Goal: Check status: Check status

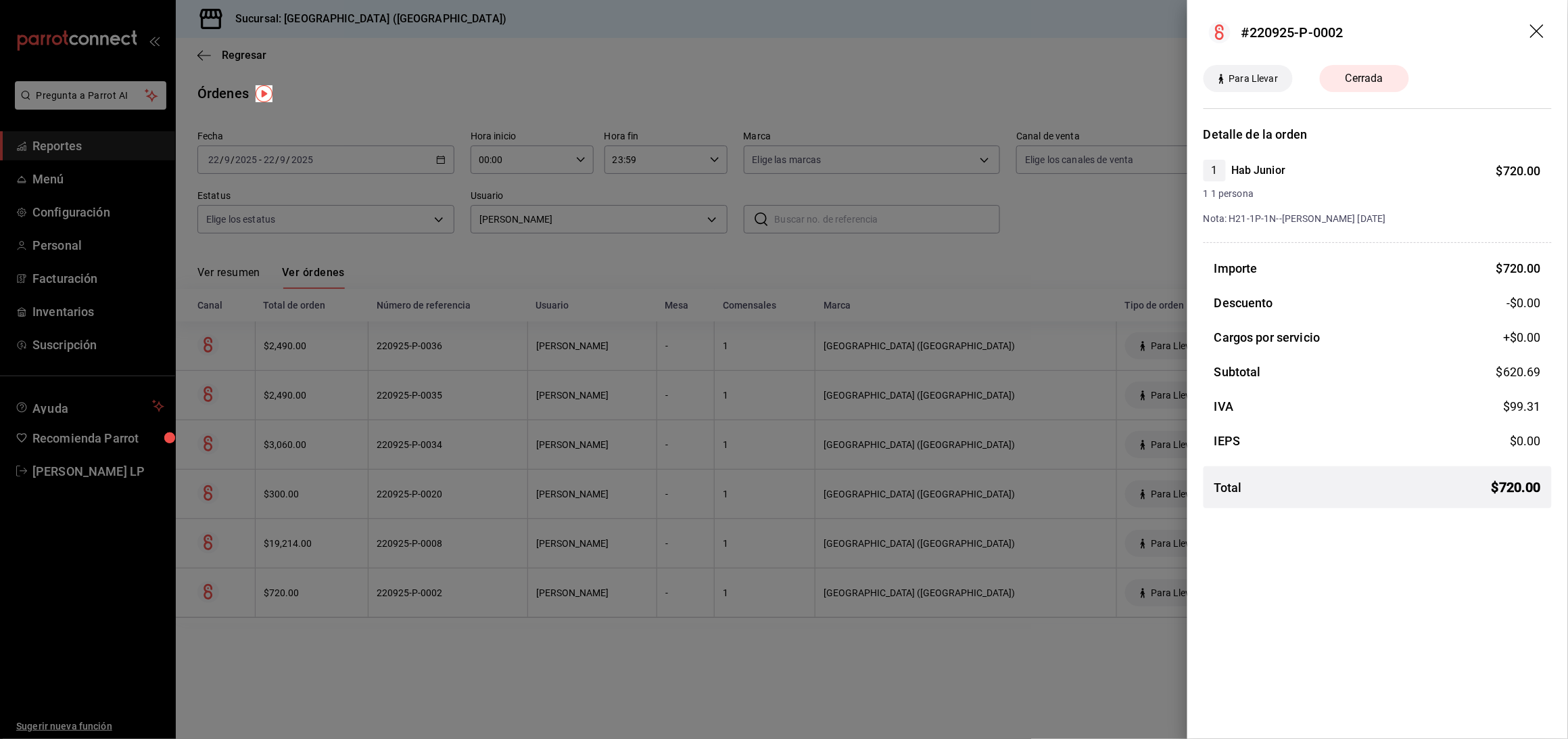
drag, startPoint x: 733, startPoint y: 634, endPoint x: 671, endPoint y: 633, distance: 62.0
click at [733, 634] on div at bounding box center [784, 369] width 1568 height 739
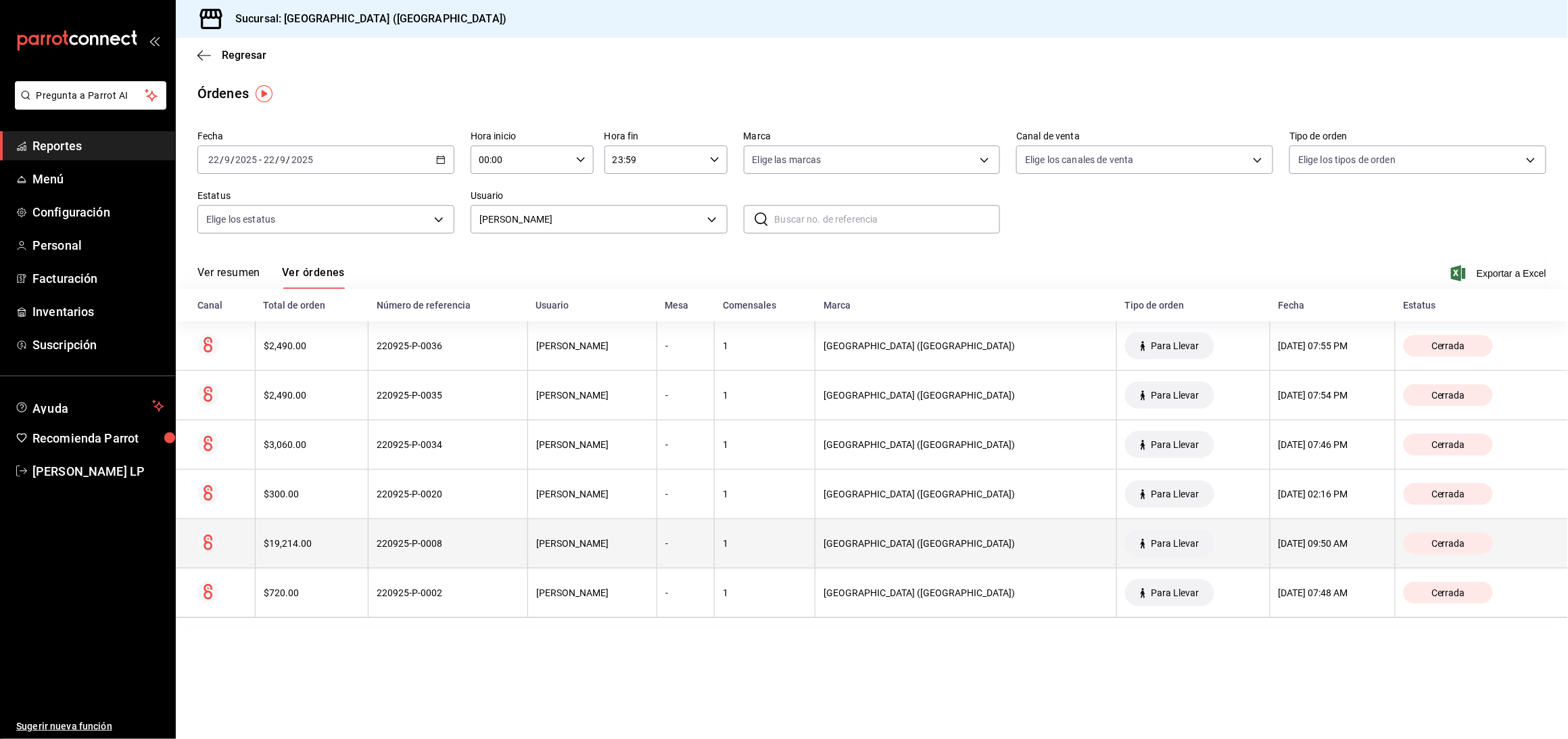
click at [452, 552] on th "220925-P-0008" at bounding box center [449, 544] width 160 height 50
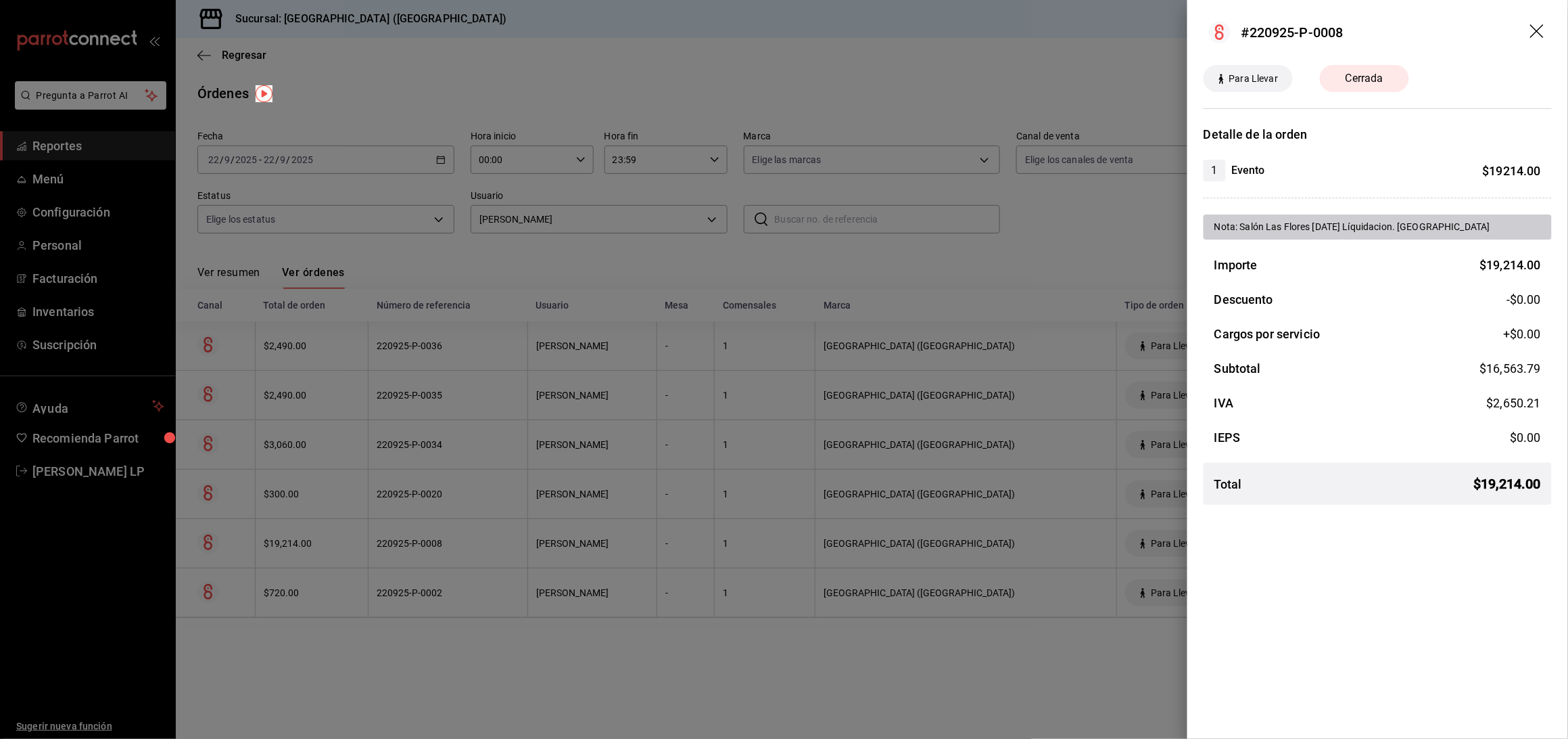
click at [452, 548] on div at bounding box center [784, 369] width 1568 height 739
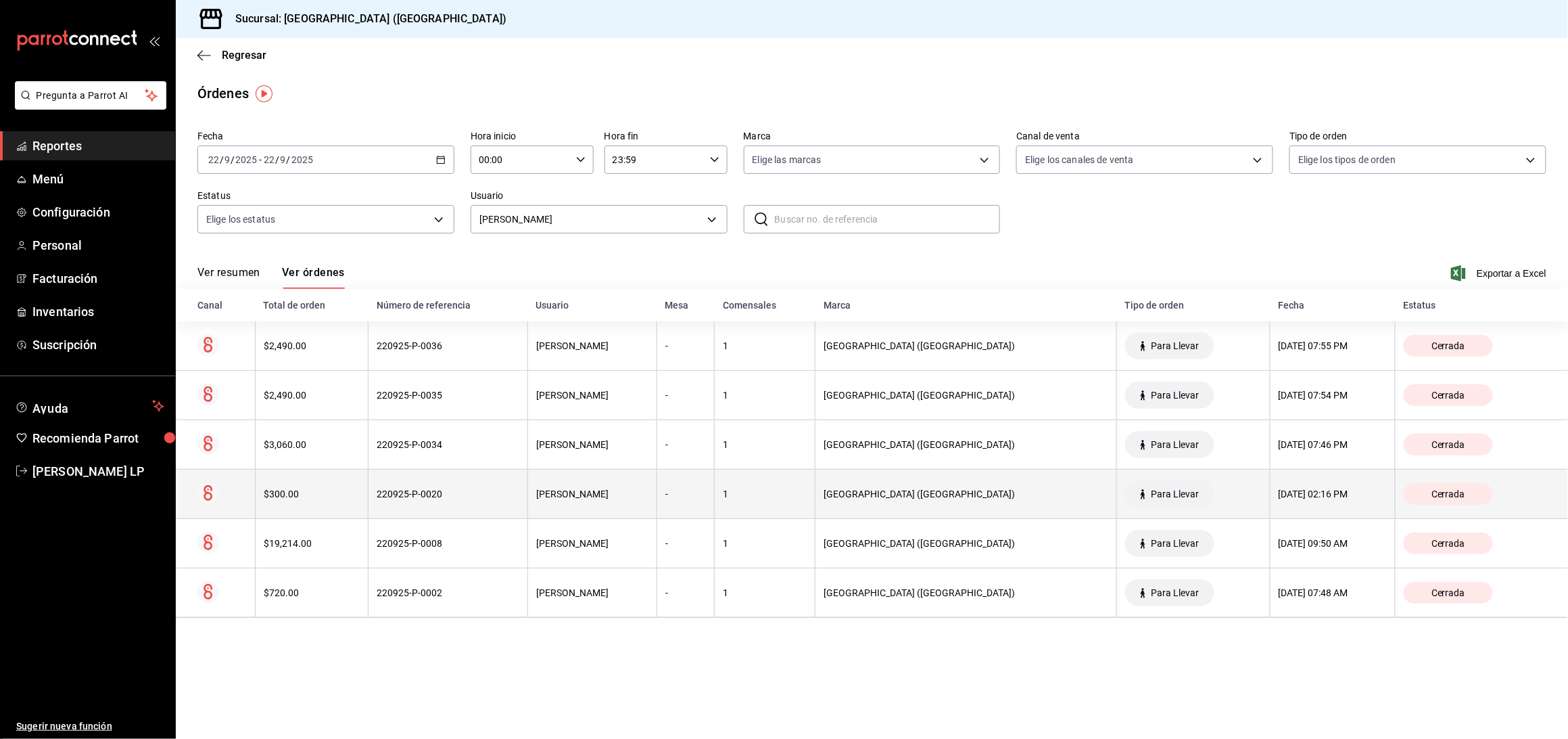
click at [451, 504] on th "220925-P-0020" at bounding box center [449, 494] width 160 height 50
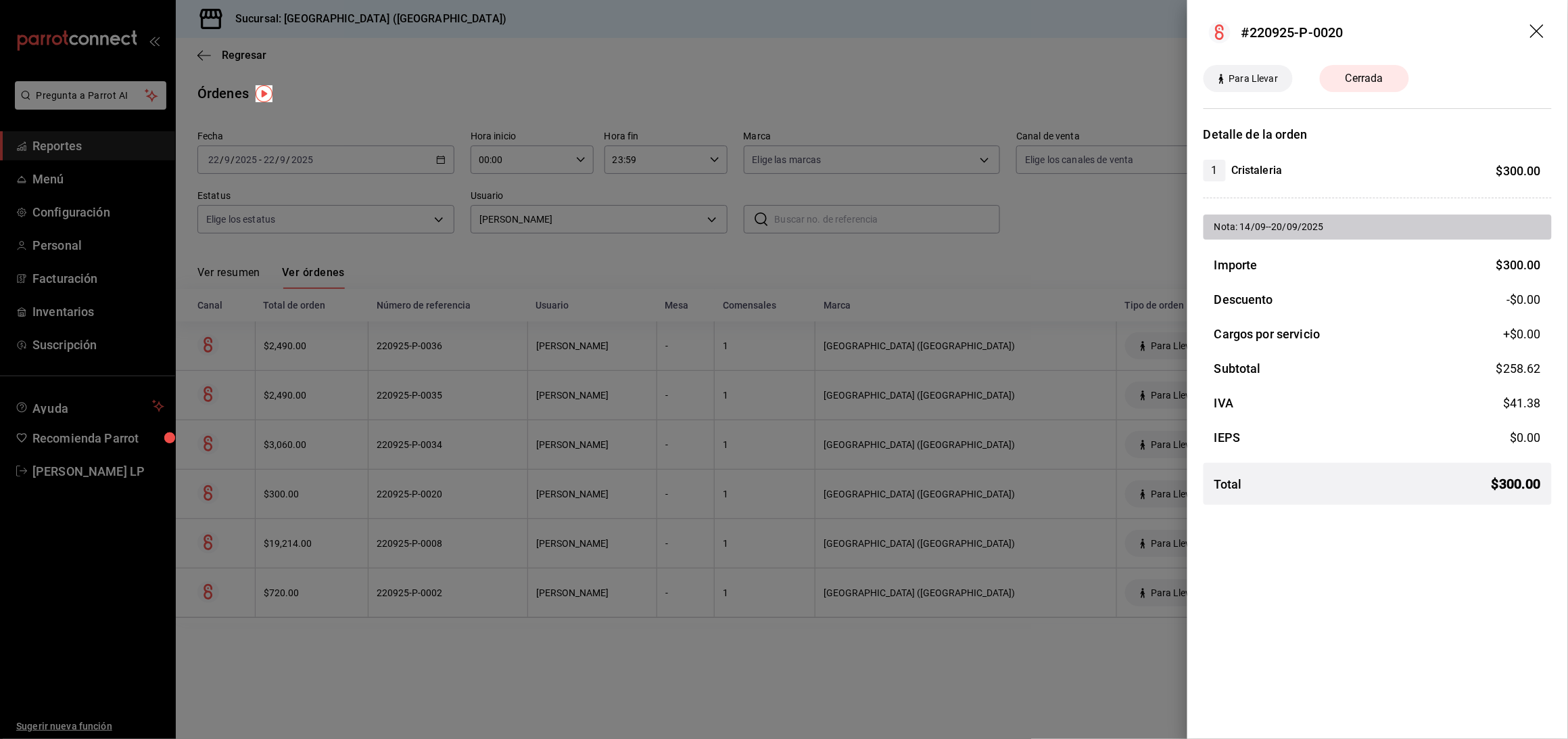
click at [452, 503] on div at bounding box center [784, 369] width 1568 height 739
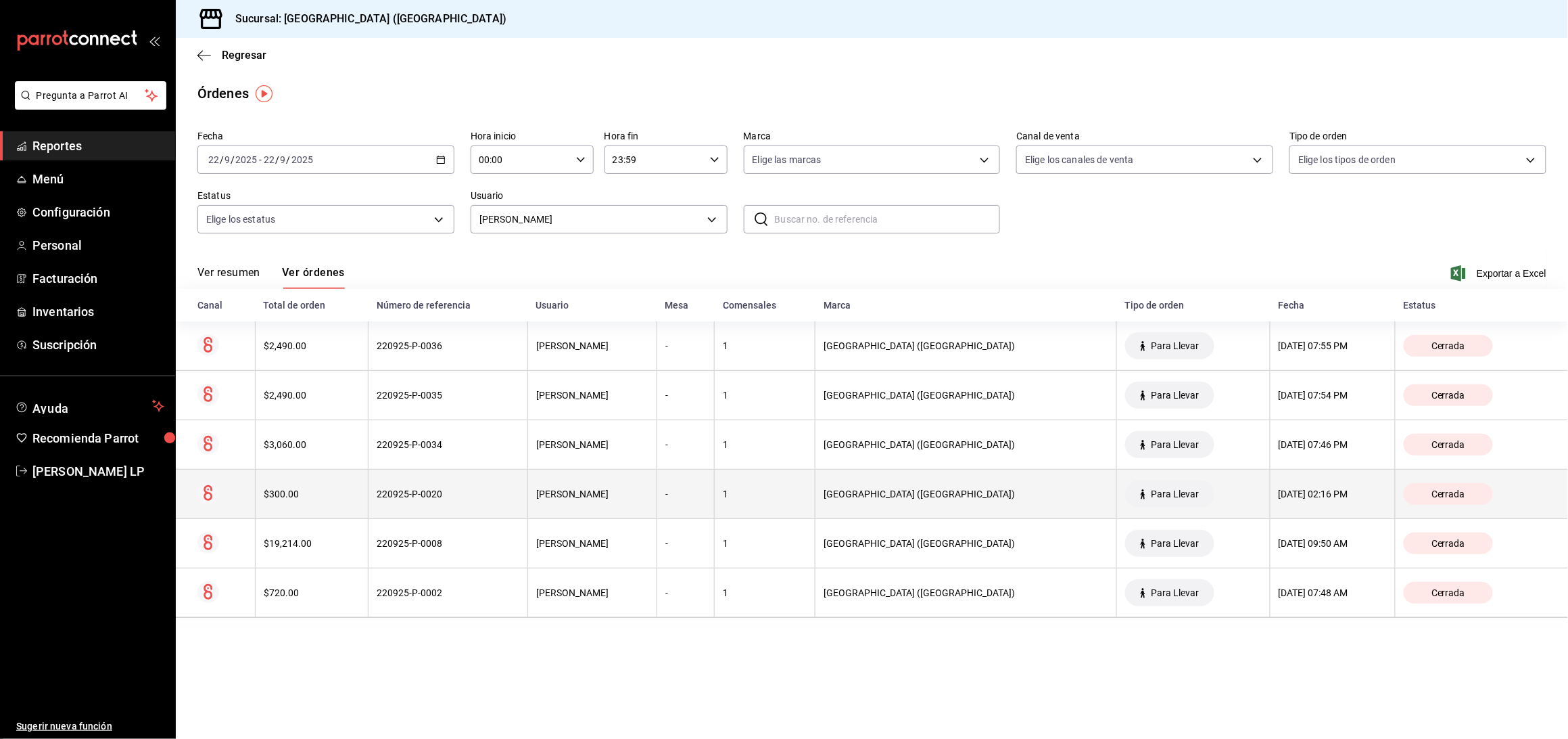
click at [453, 497] on div "220925-P-0020" at bounding box center [448, 494] width 142 height 11
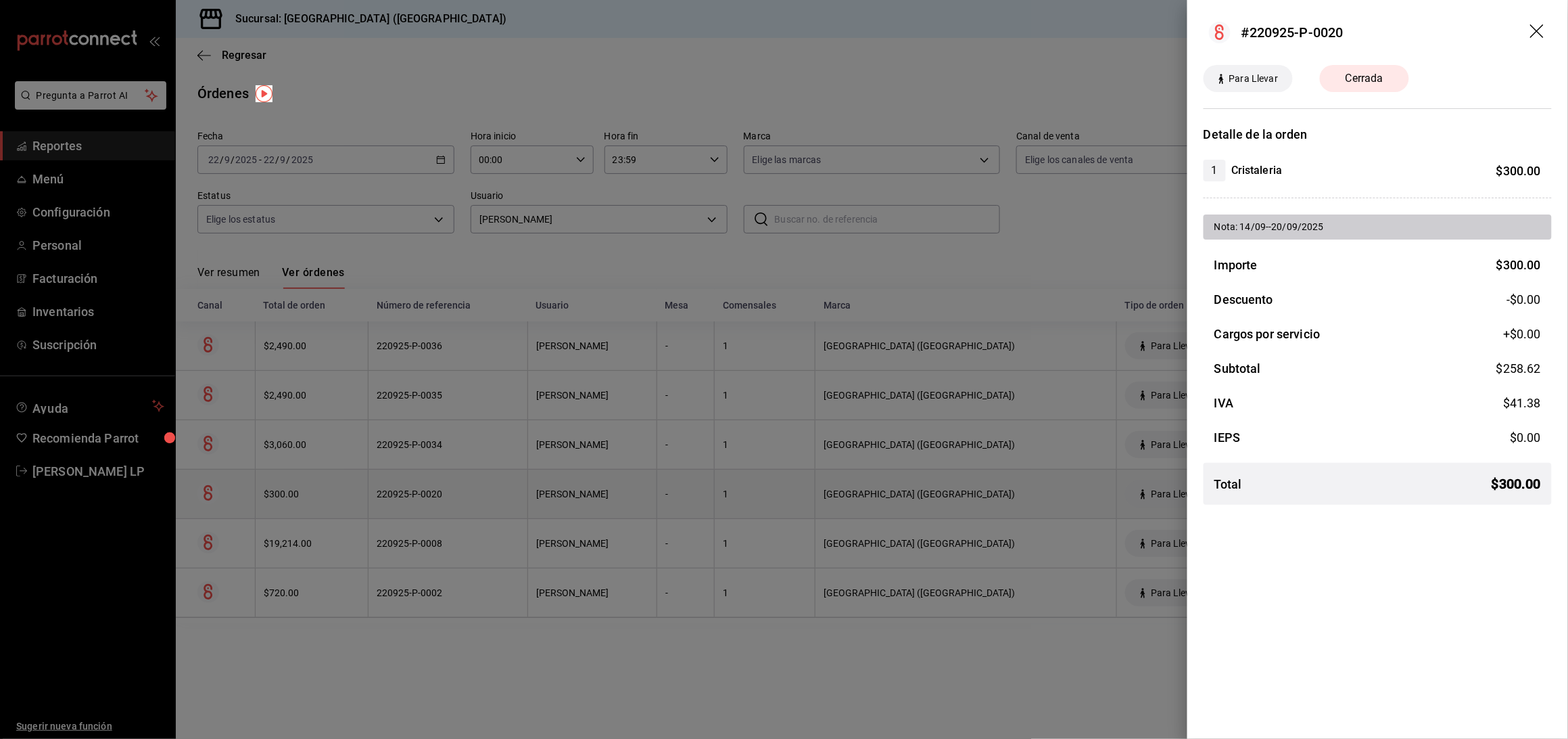
click at [453, 497] on div at bounding box center [784, 369] width 1568 height 739
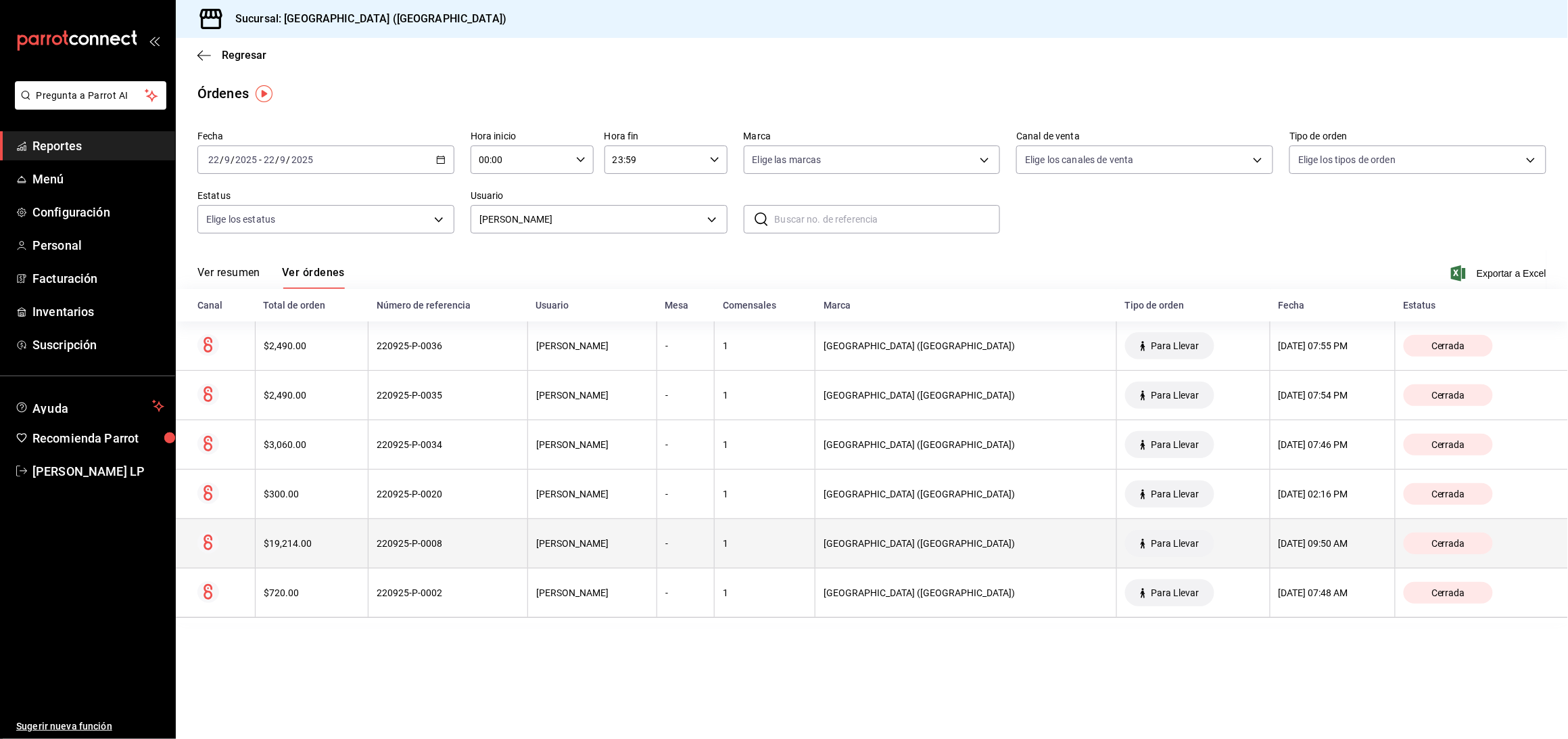
click at [449, 536] on th "220925-P-0008" at bounding box center [449, 544] width 160 height 50
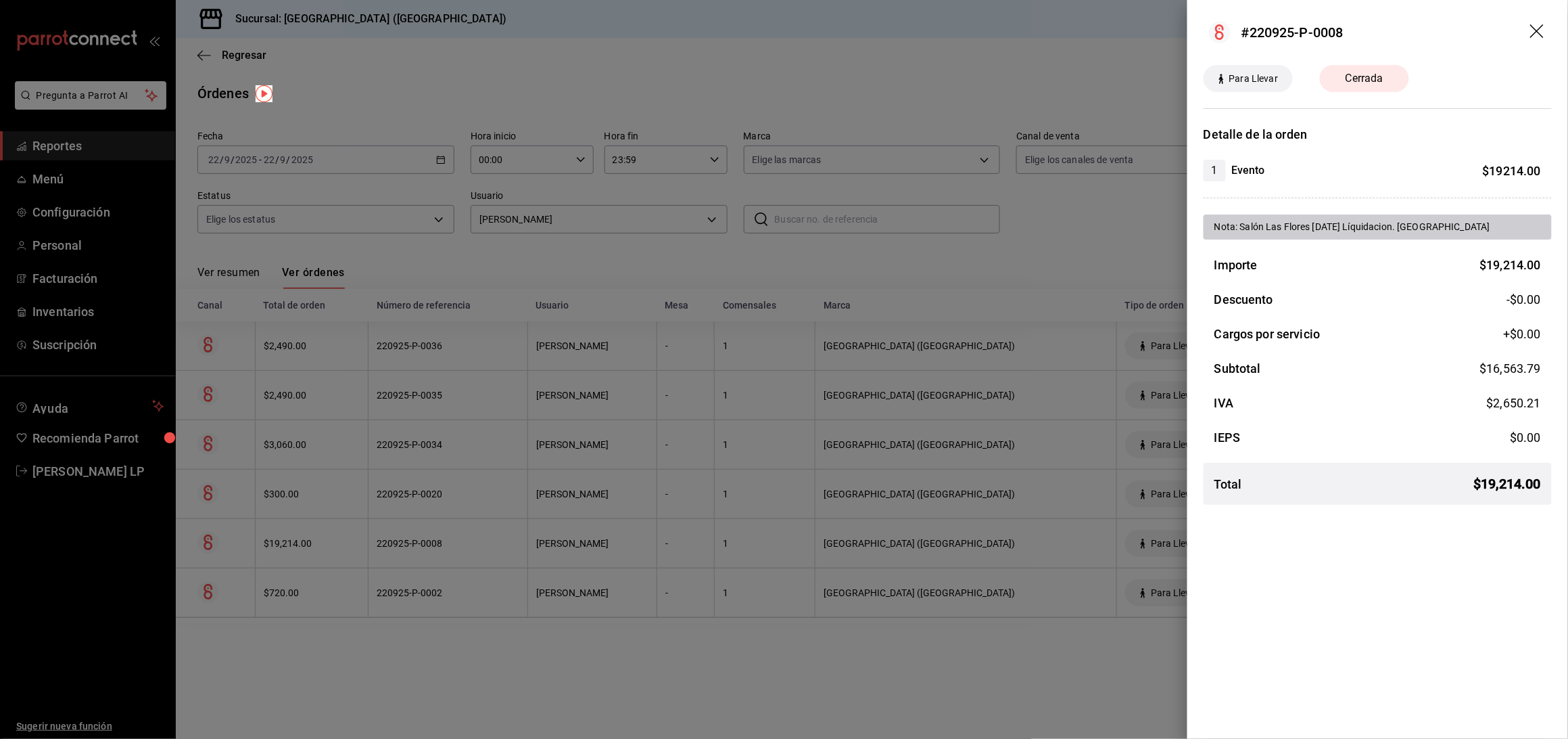
click at [442, 548] on div at bounding box center [784, 369] width 1568 height 739
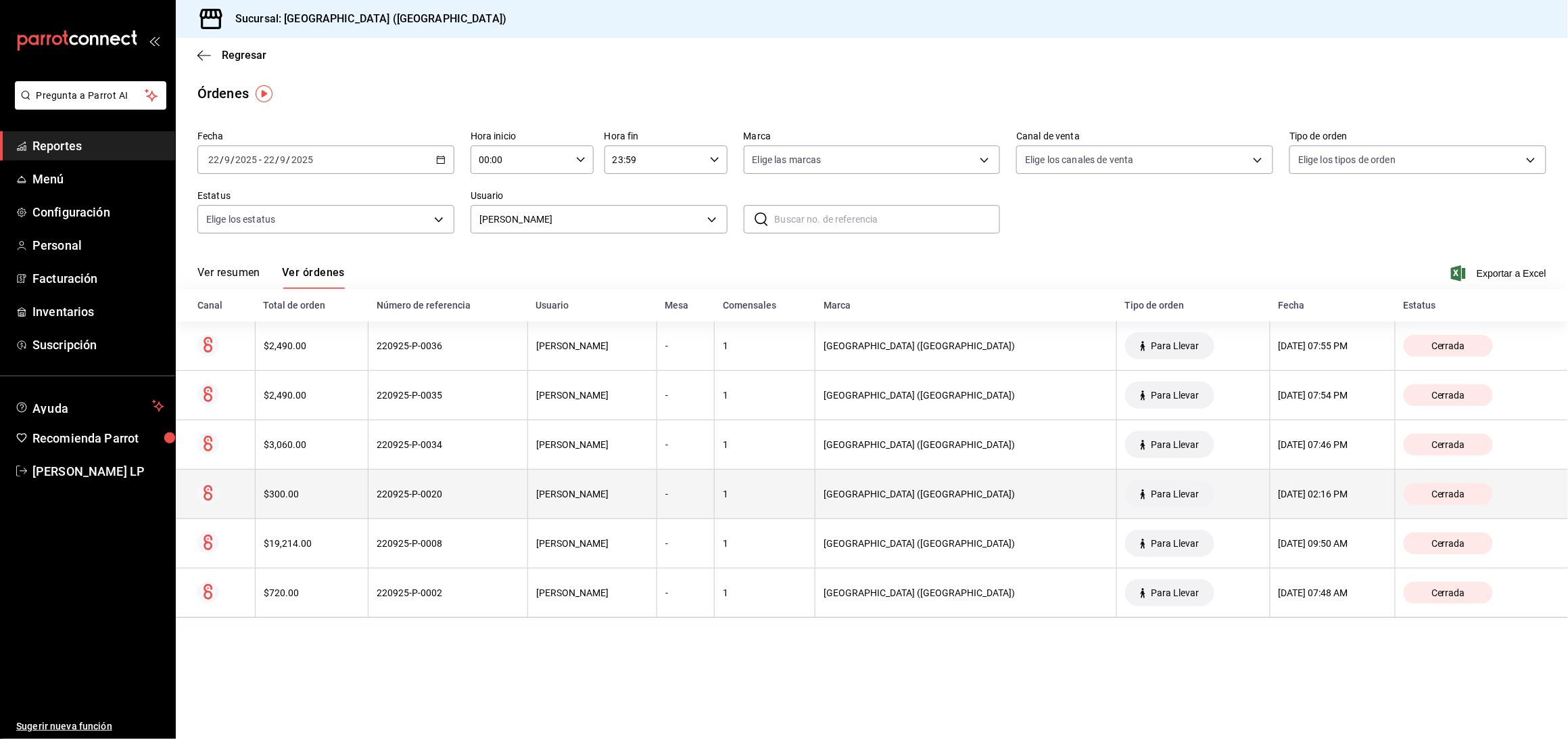
click at [465, 506] on th "220925-P-0020" at bounding box center [449, 494] width 160 height 50
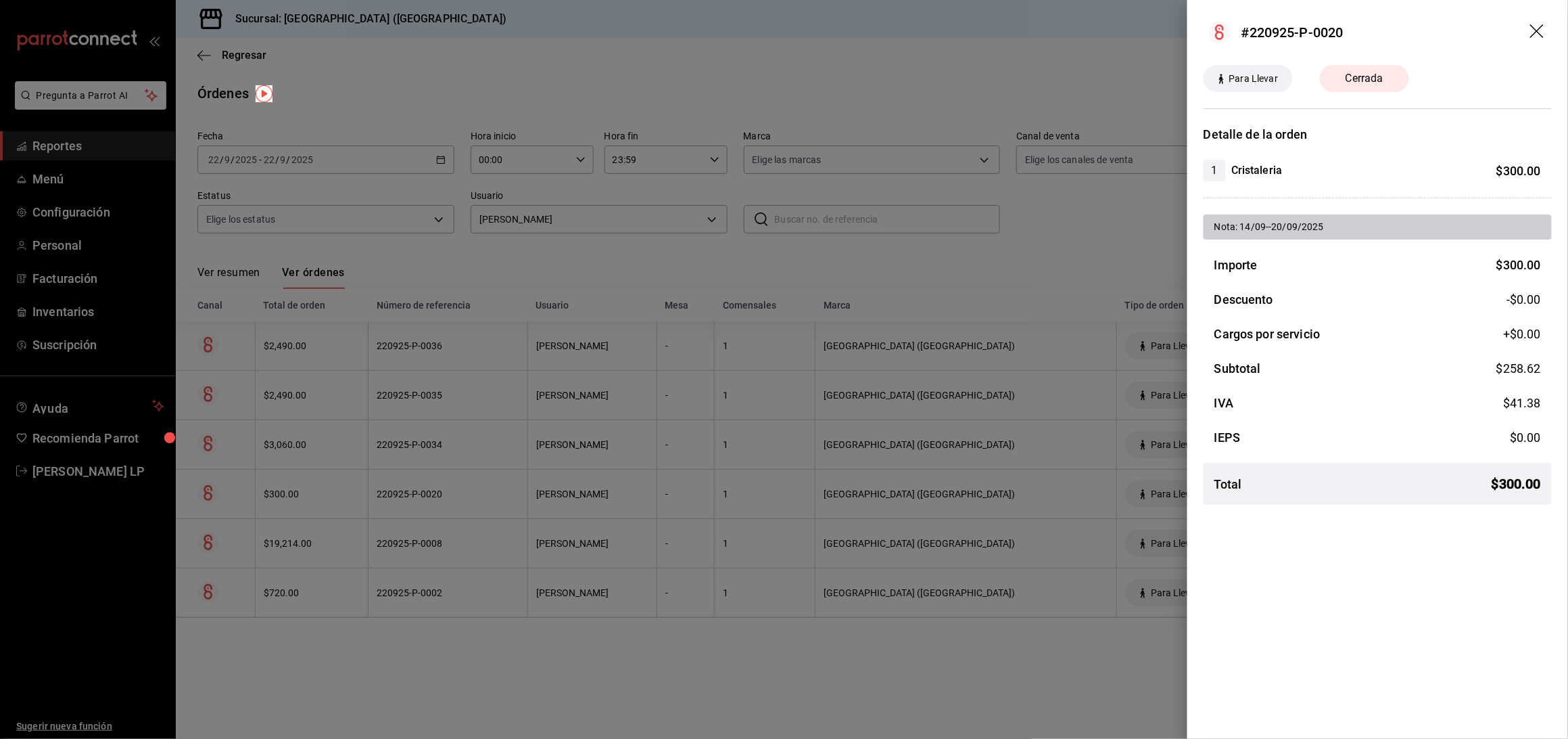
click at [465, 506] on div at bounding box center [784, 369] width 1568 height 739
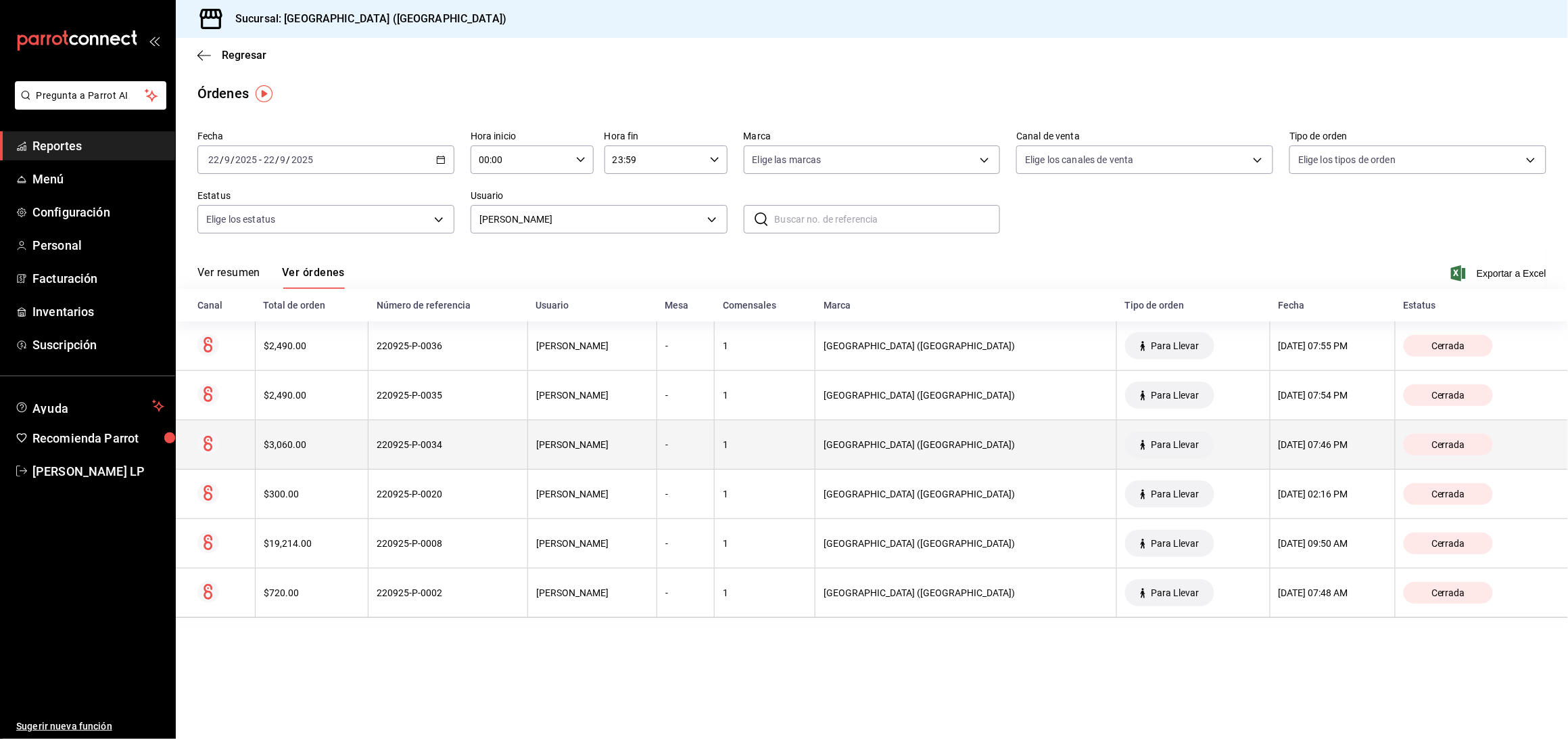
click at [461, 449] on div "220925-P-0034" at bounding box center [448, 445] width 142 height 11
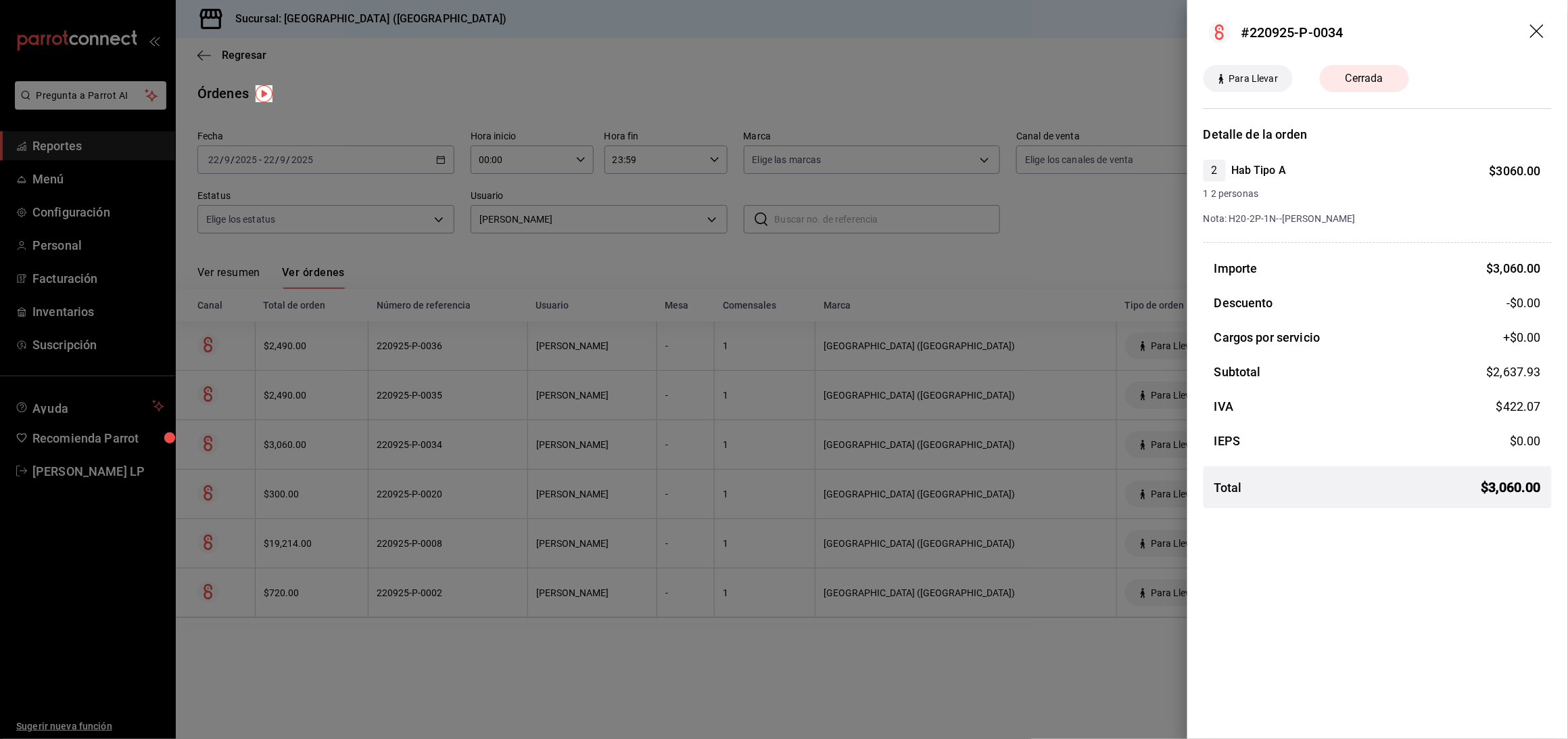
click at [762, 663] on div at bounding box center [784, 369] width 1568 height 739
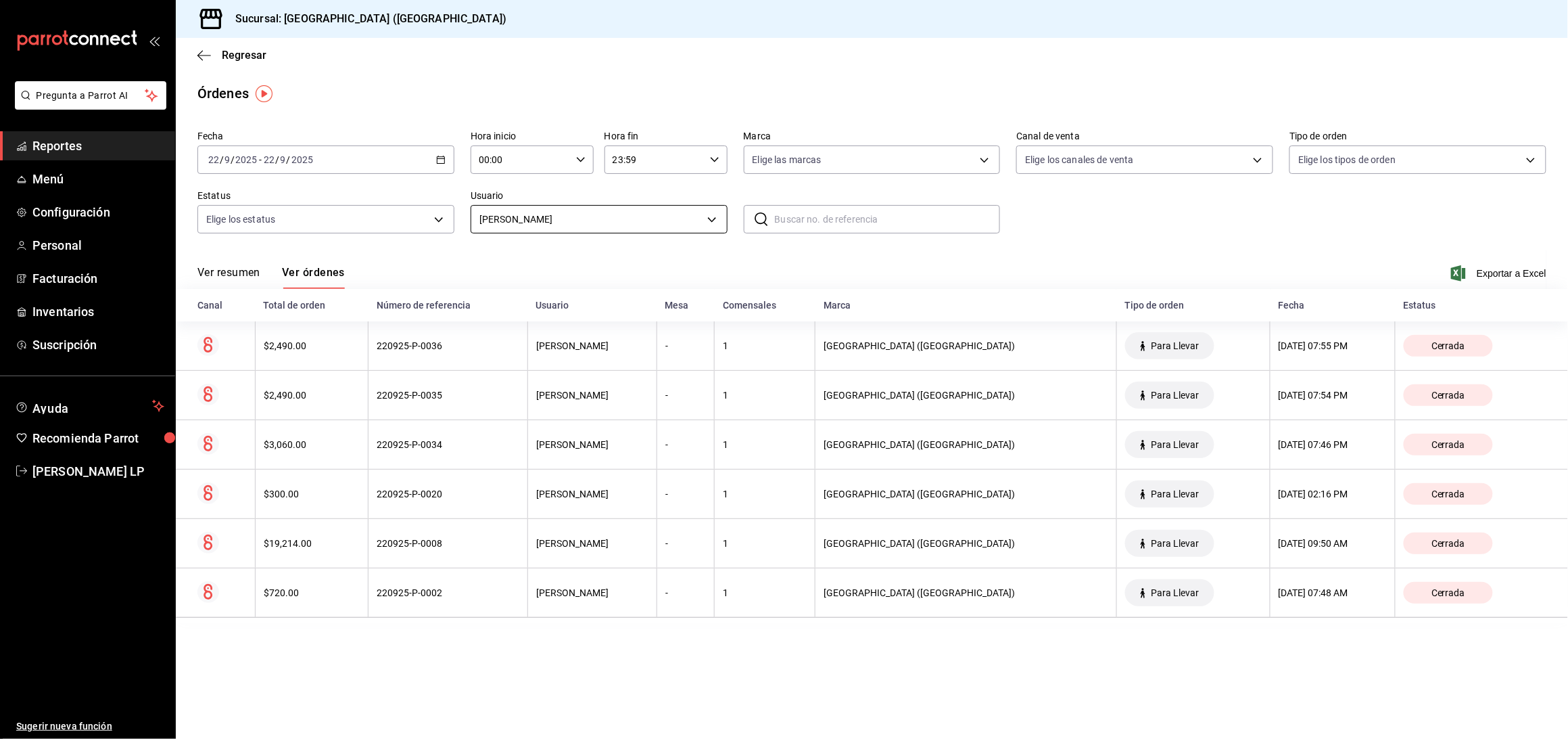
click at [588, 216] on body "Pregunta a Parrot AI Reportes Menú Configuración Personal Facturación Inventari…" at bounding box center [784, 369] width 1568 height 739
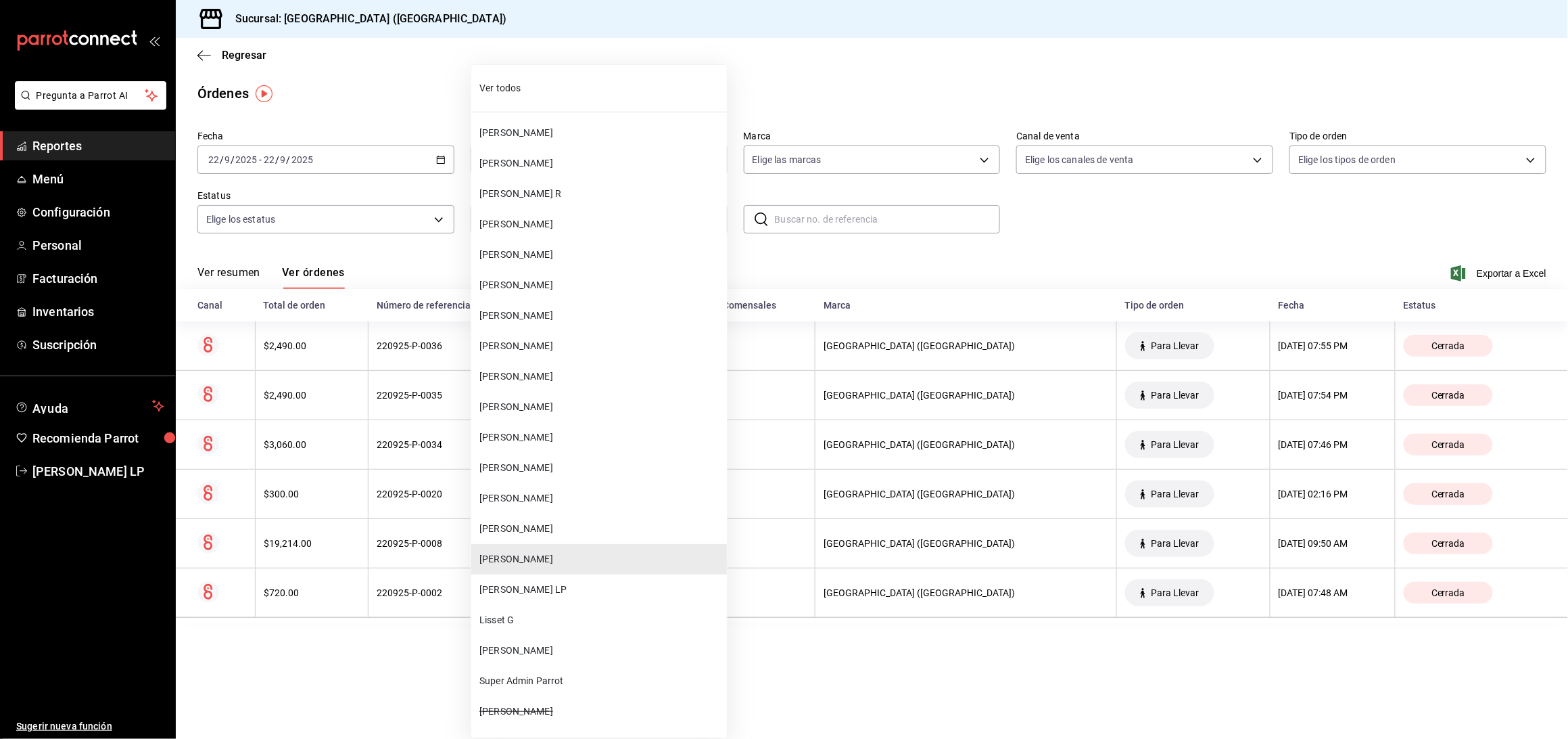
click at [559, 433] on span "[PERSON_NAME]" at bounding box center [600, 437] width 242 height 15
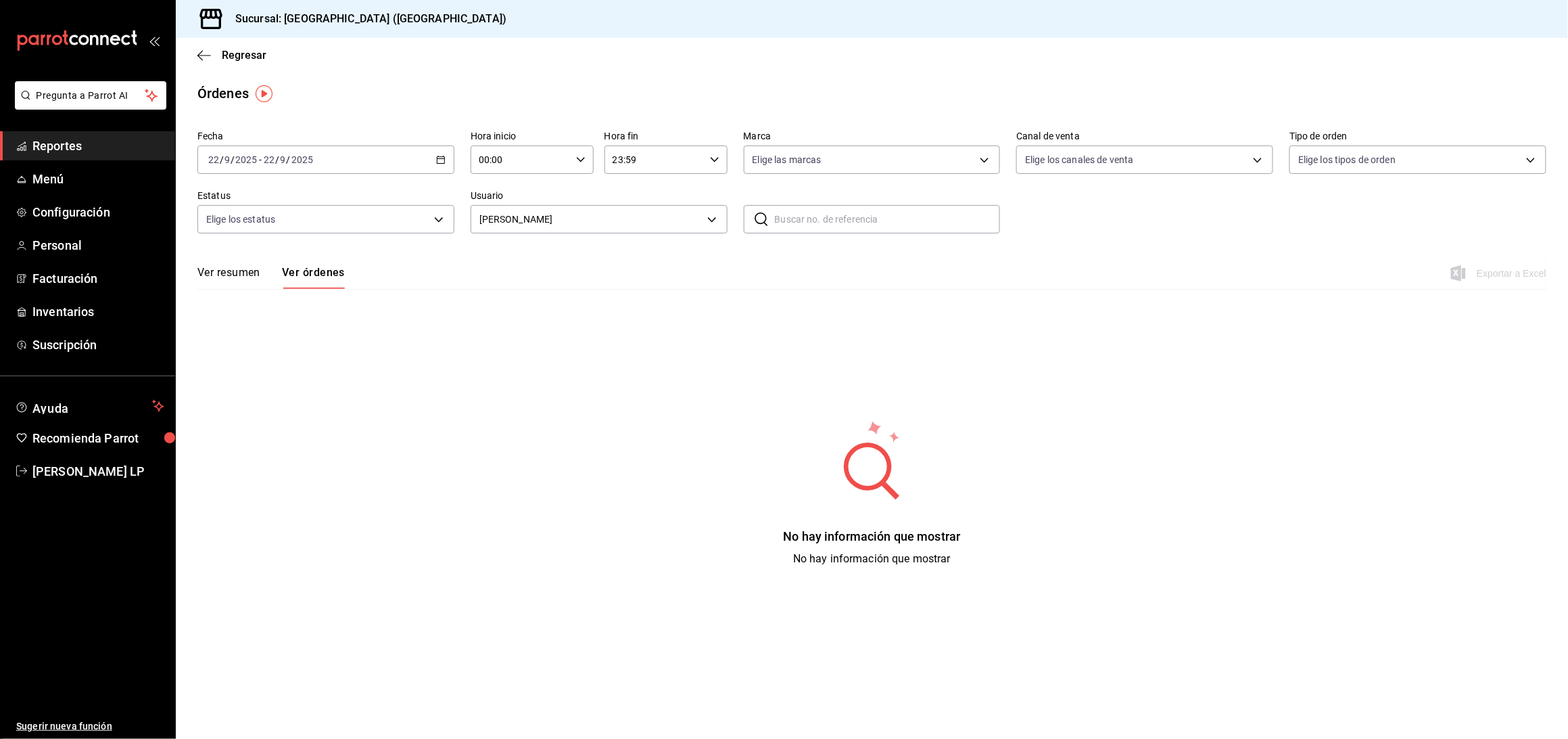
click at [438, 152] on div "[DATE] [DATE] - [DATE] [DATE]" at bounding box center [326, 159] width 257 height 28
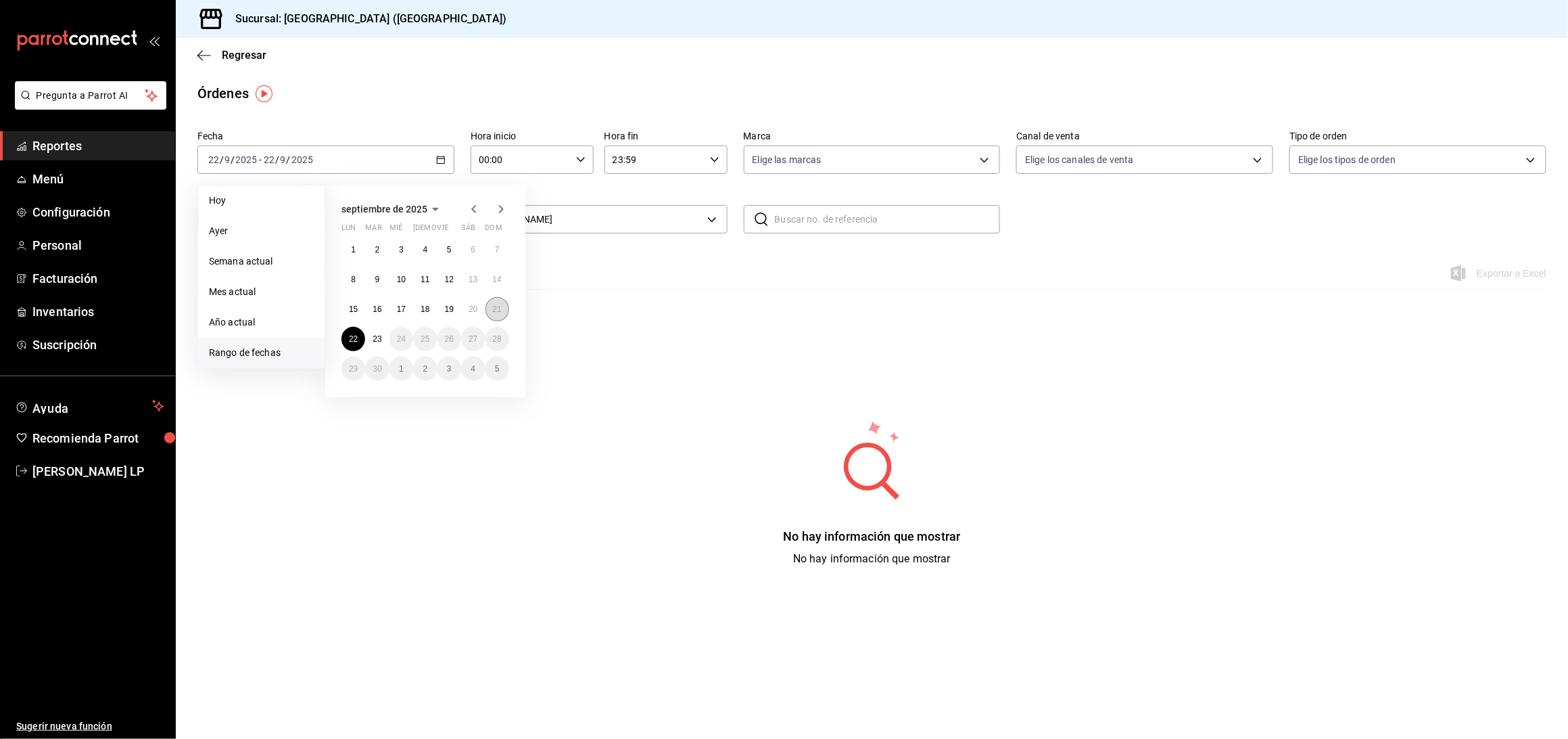
click at [497, 311] on abbr "21" at bounding box center [498, 309] width 9 height 9
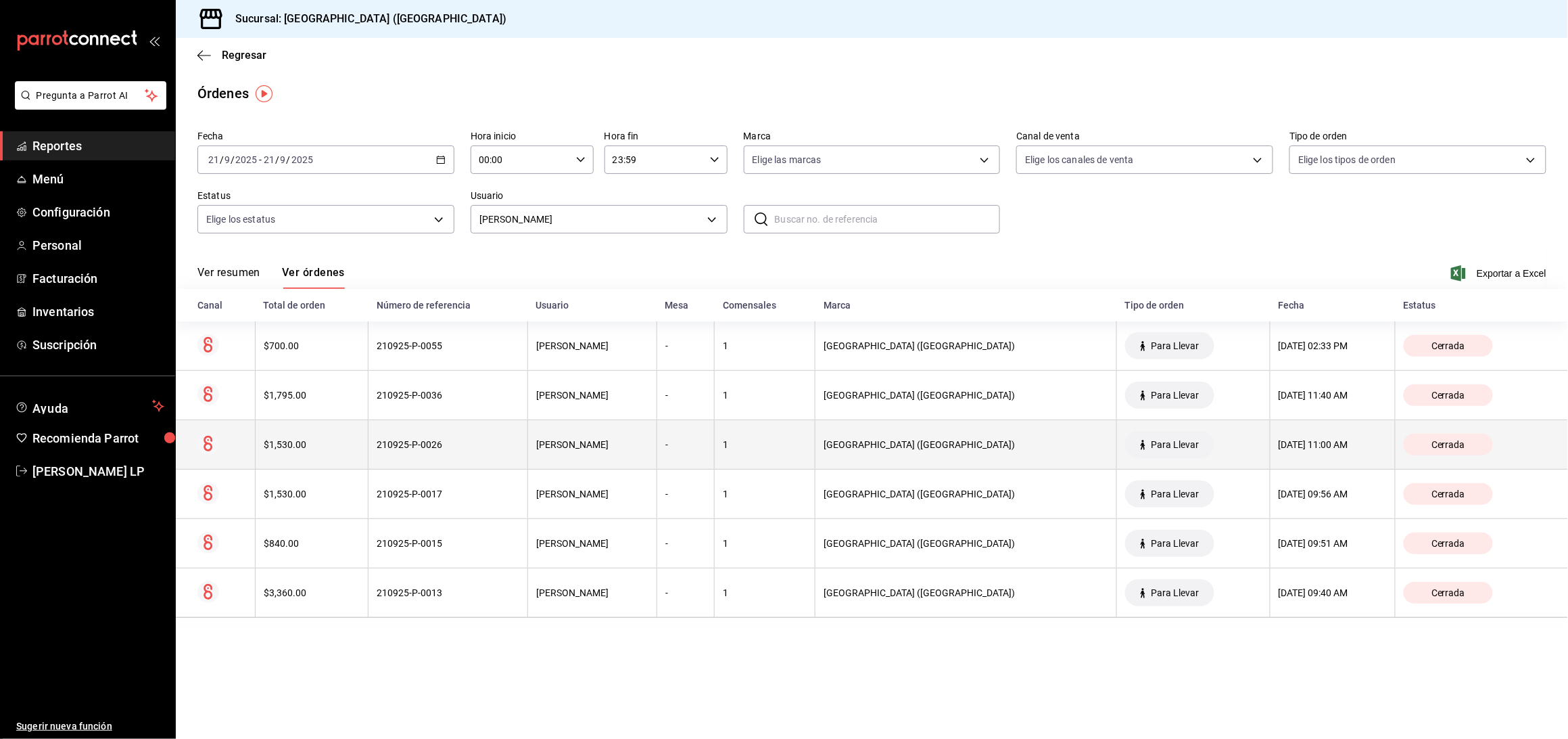
click at [400, 438] on th "210925-P-0026" at bounding box center [449, 445] width 160 height 50
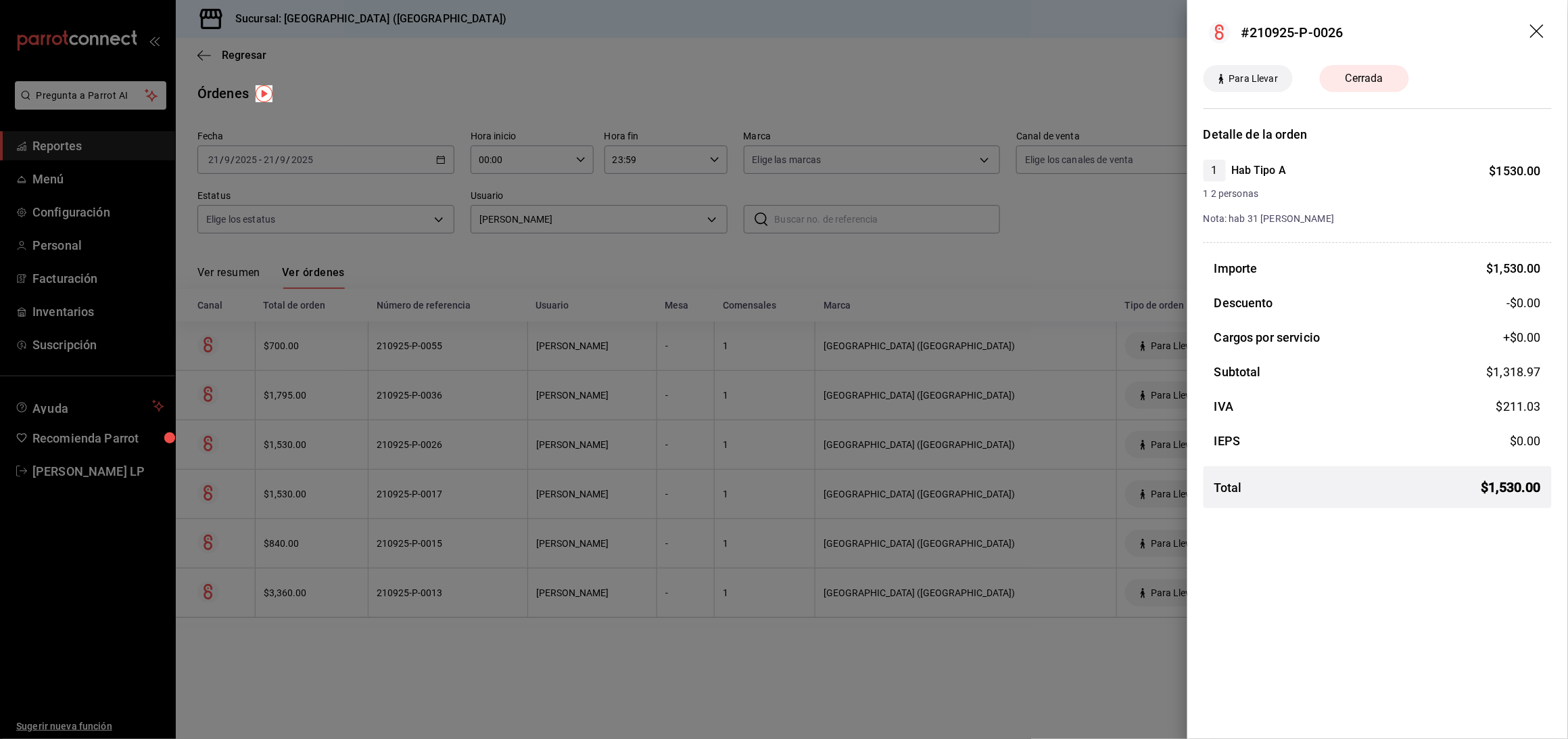
click at [875, 625] on div at bounding box center [784, 369] width 1568 height 739
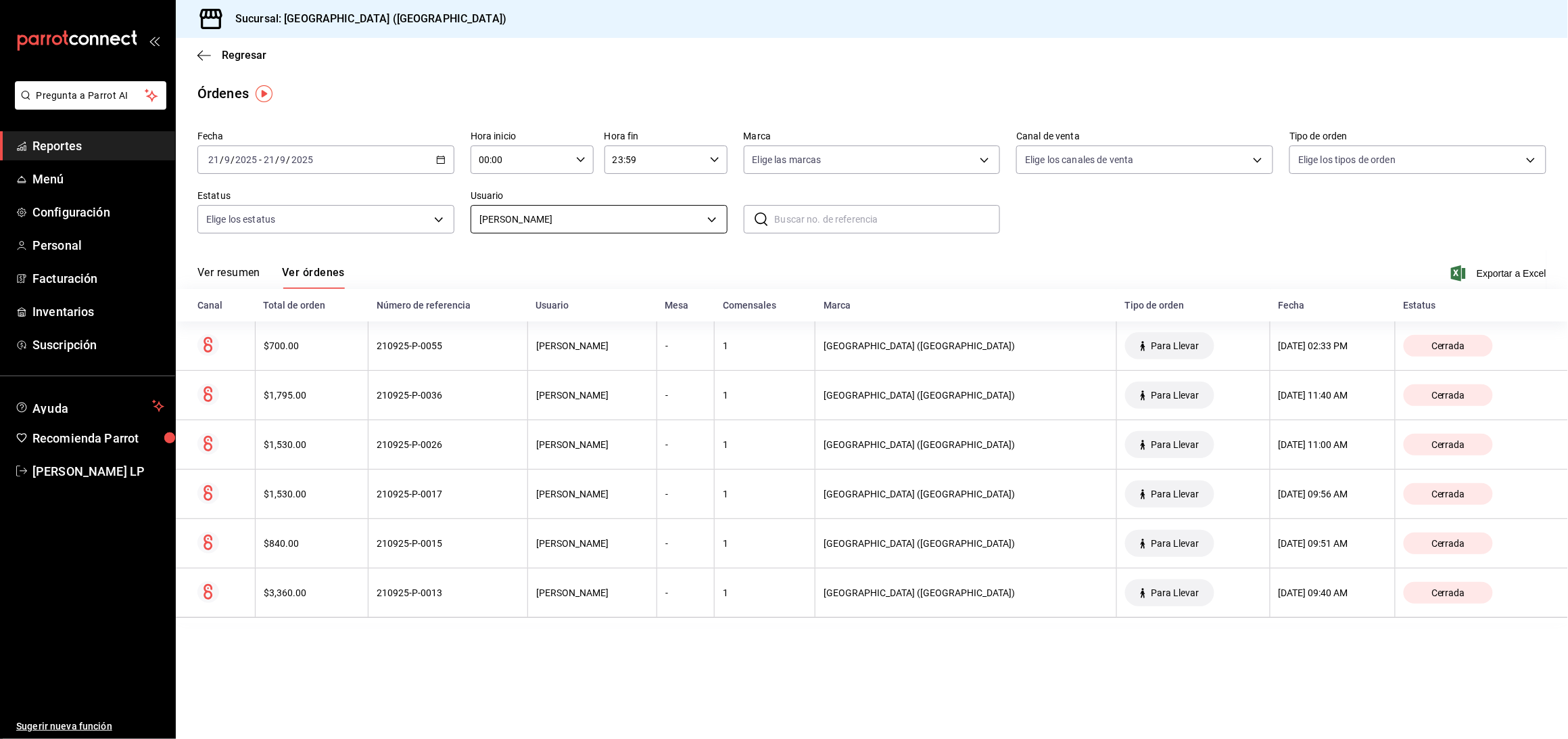
click at [567, 219] on body "Pregunta a Parrot AI Reportes Menú Configuración Personal Facturación Inventari…" at bounding box center [784, 369] width 1568 height 739
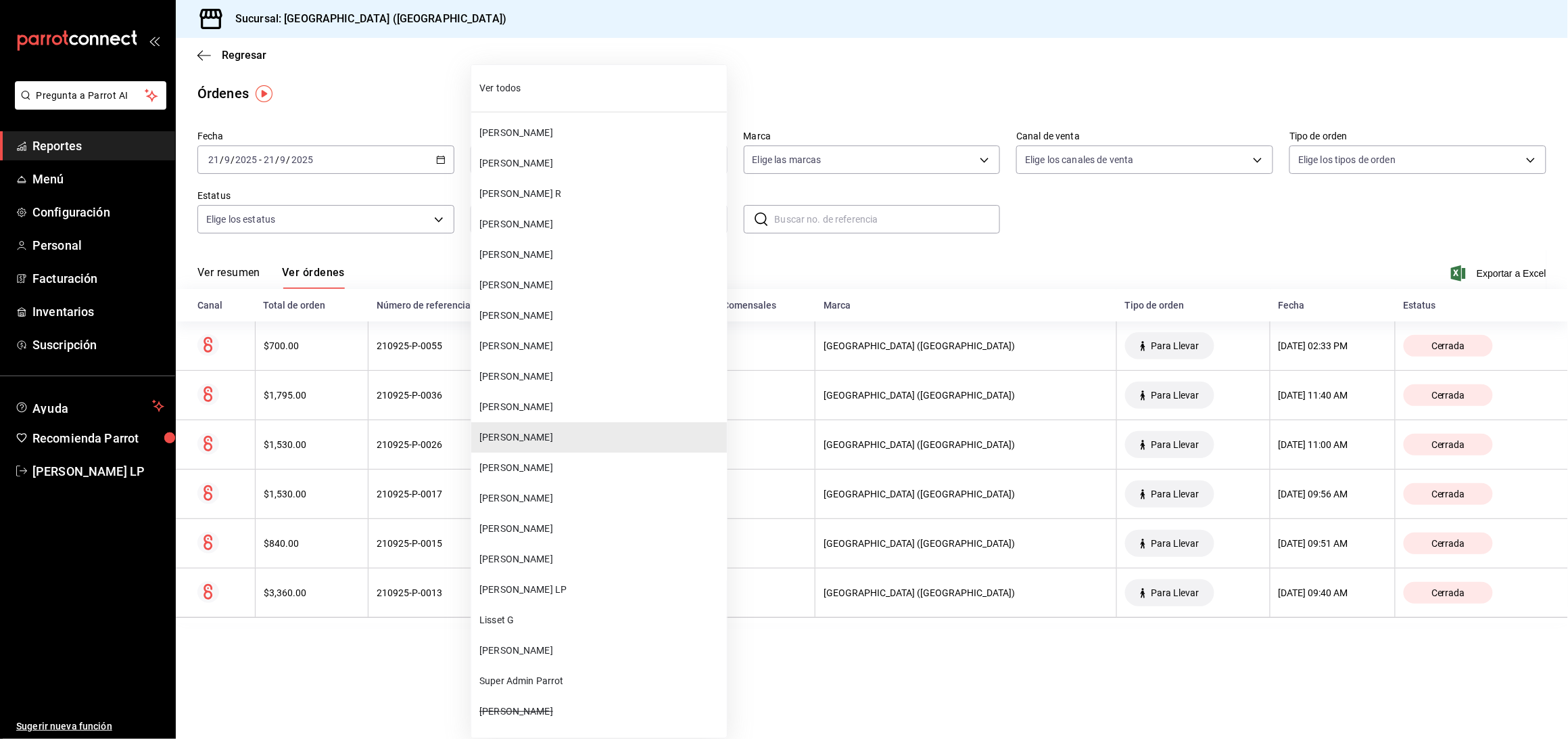
click at [404, 263] on div at bounding box center [784, 369] width 1568 height 739
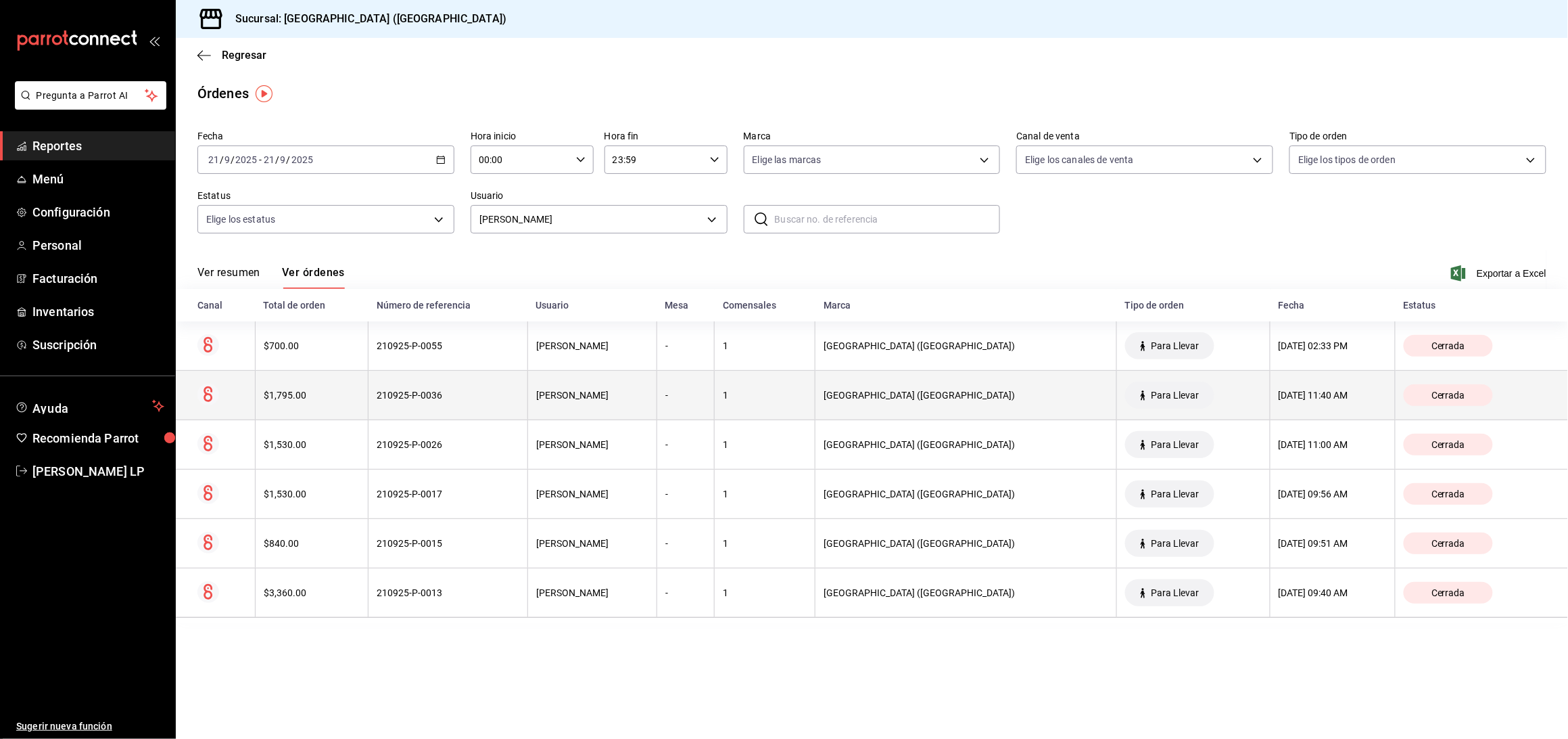
click at [465, 406] on th "210925-P-0036" at bounding box center [449, 396] width 160 height 50
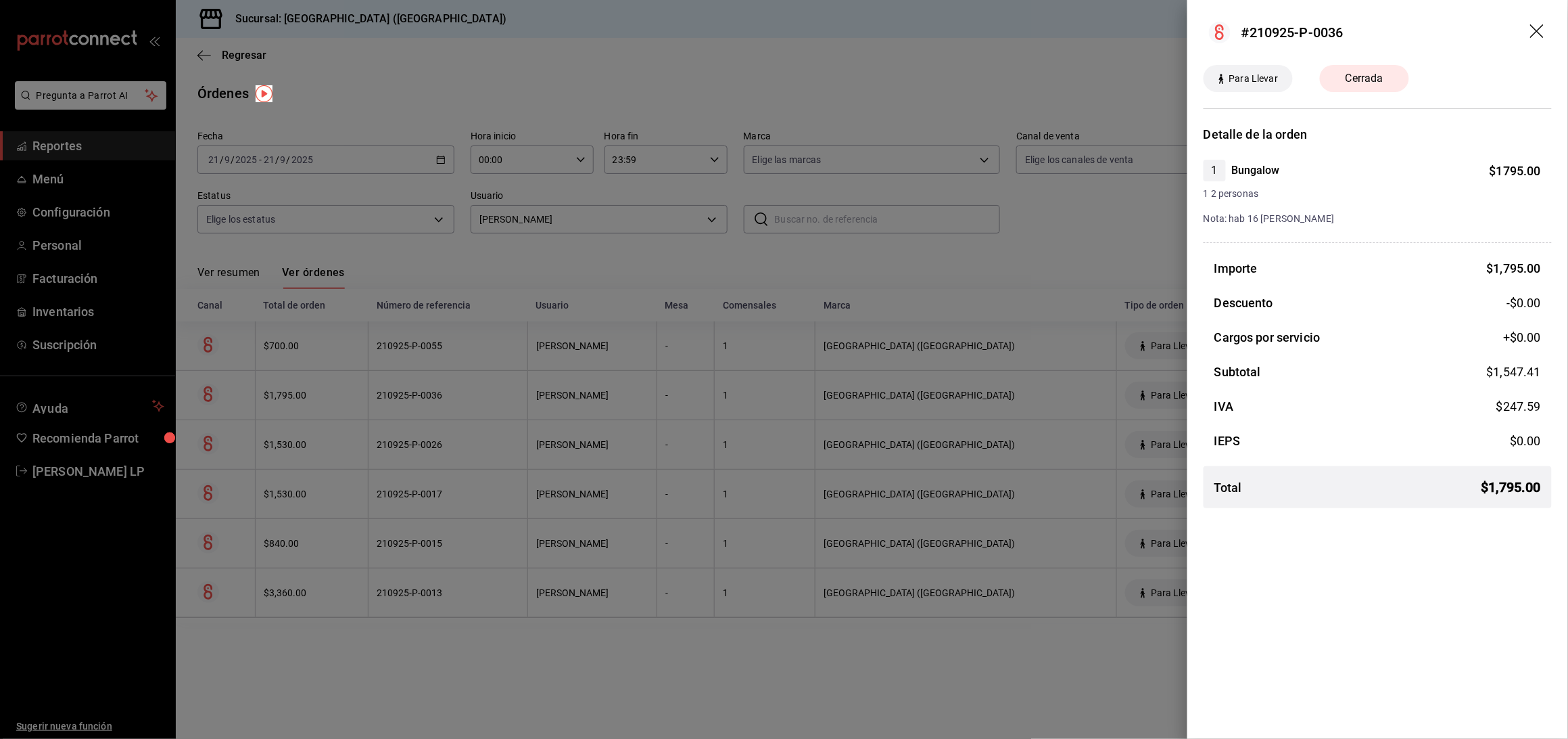
click at [465, 406] on div at bounding box center [784, 369] width 1568 height 739
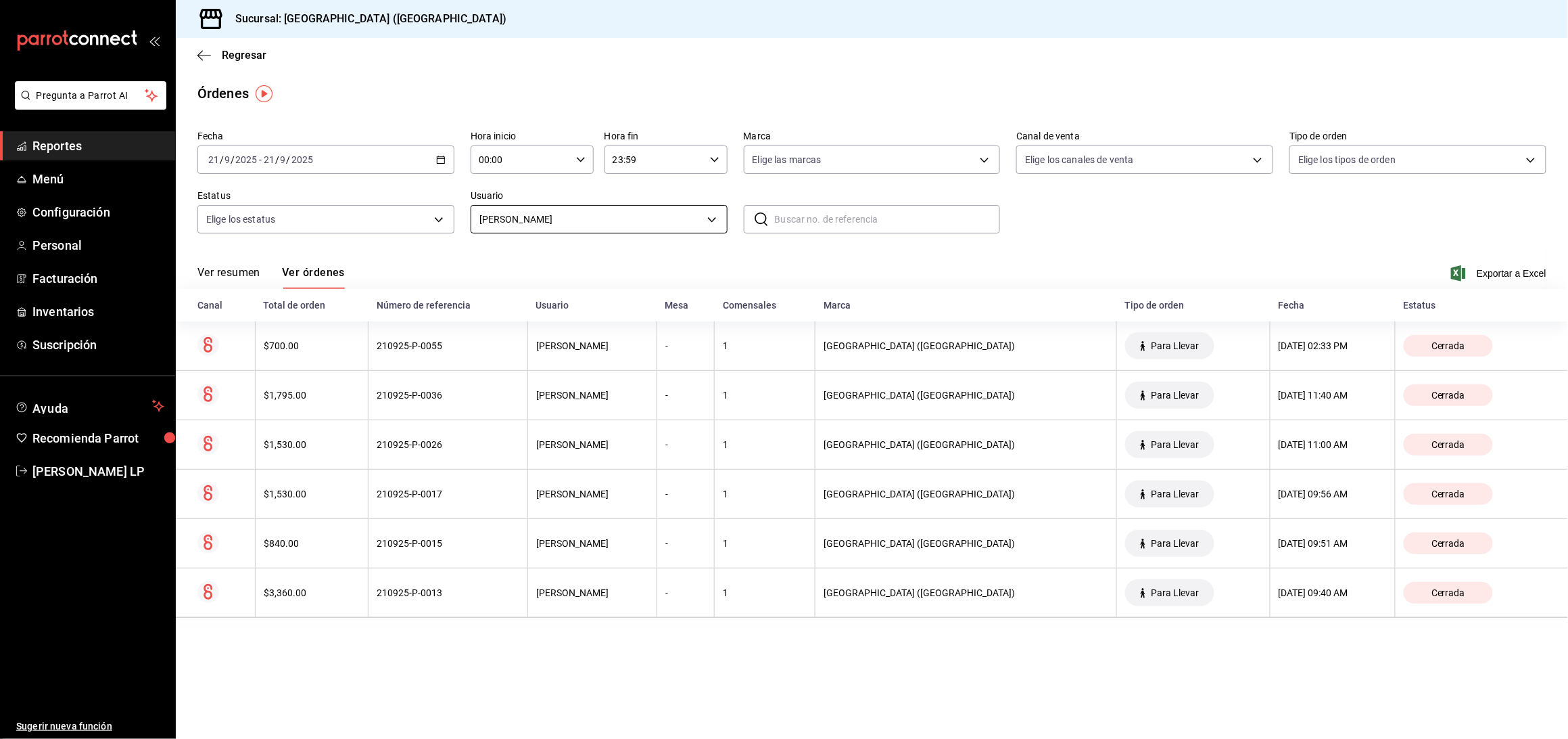
click at [567, 211] on body "Pregunta a Parrot AI Reportes Menú Configuración Personal Facturación Inventari…" at bounding box center [784, 369] width 1568 height 739
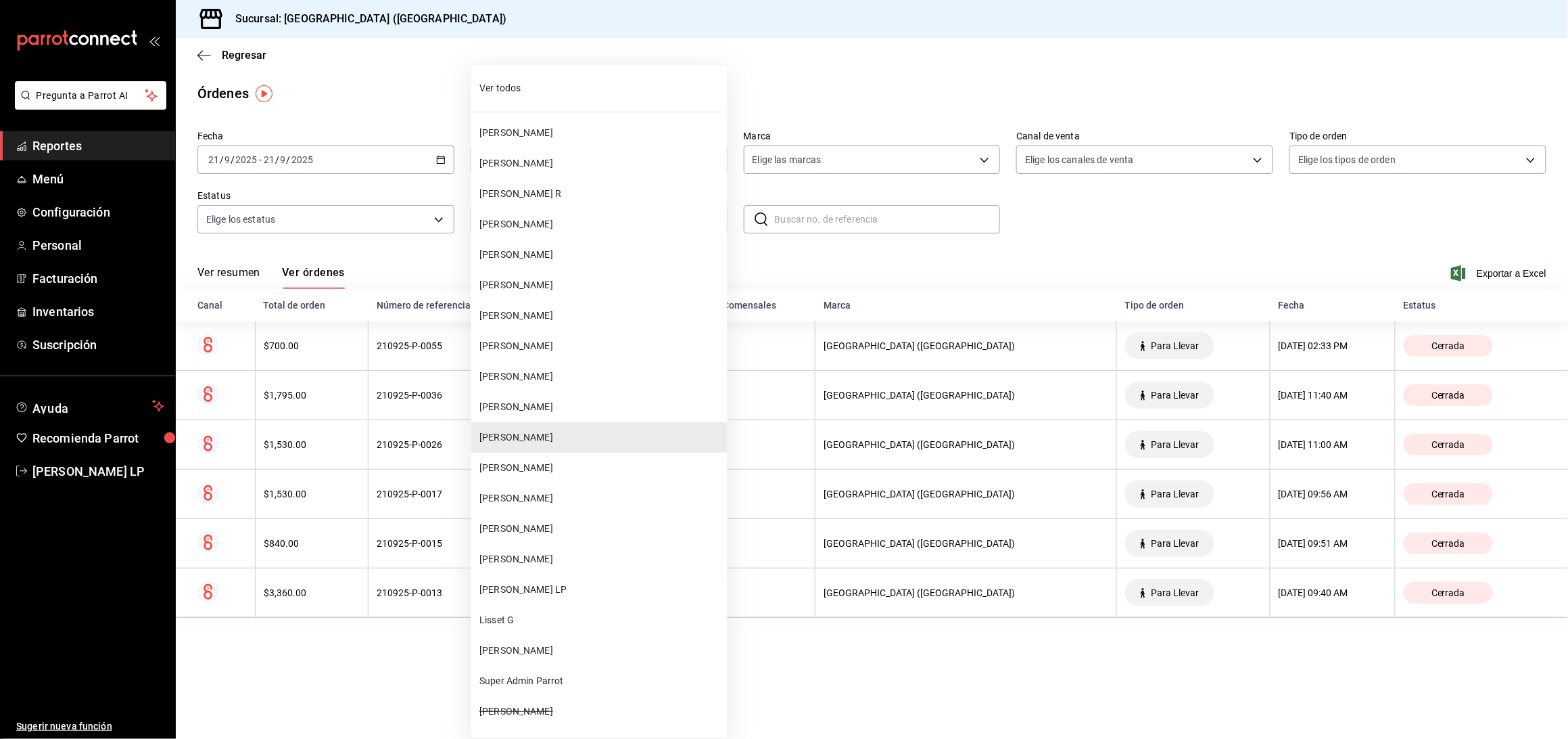
click at [535, 562] on span "[PERSON_NAME]" at bounding box center [600, 559] width 242 height 15
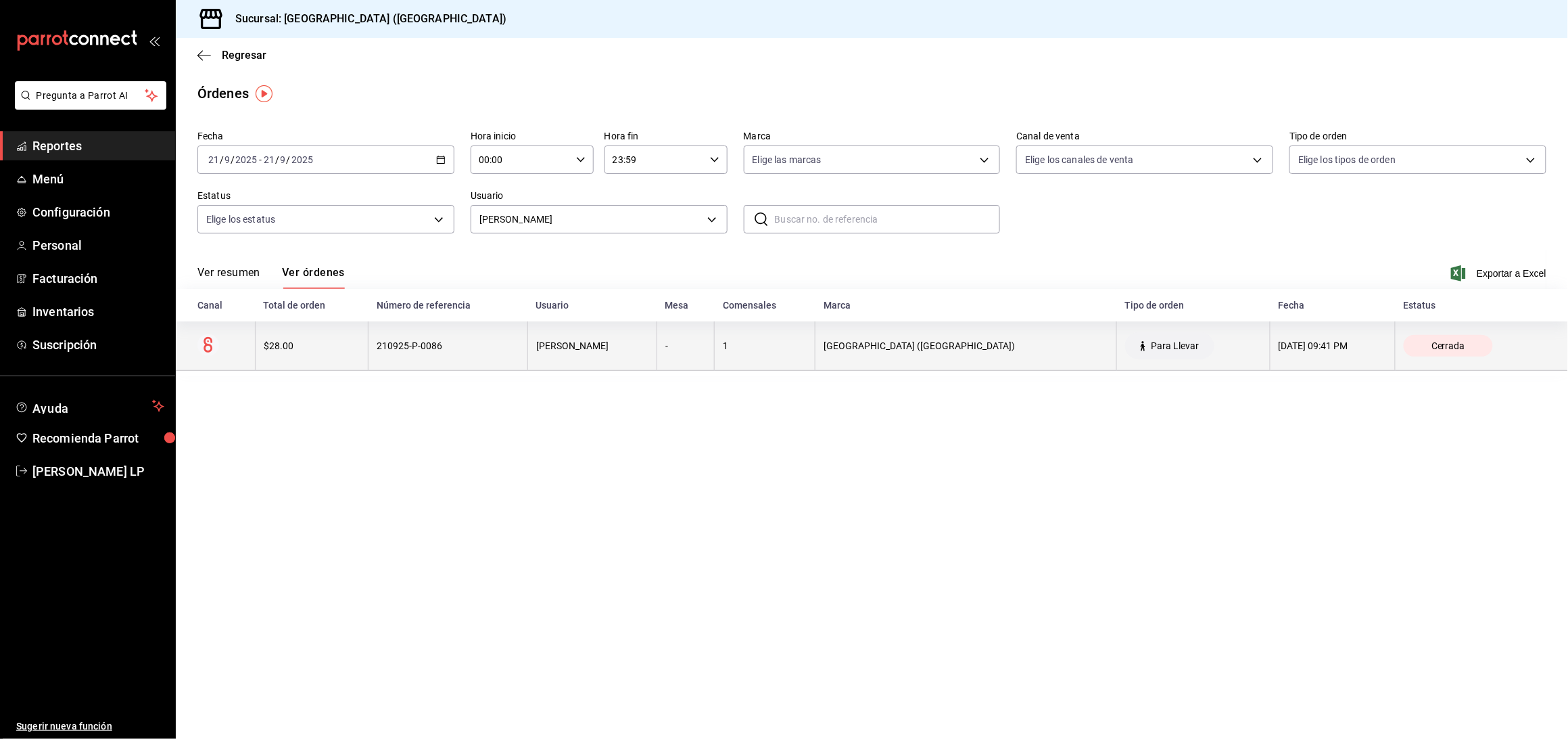
click at [474, 343] on div "210925-P-0086" at bounding box center [448, 346] width 142 height 11
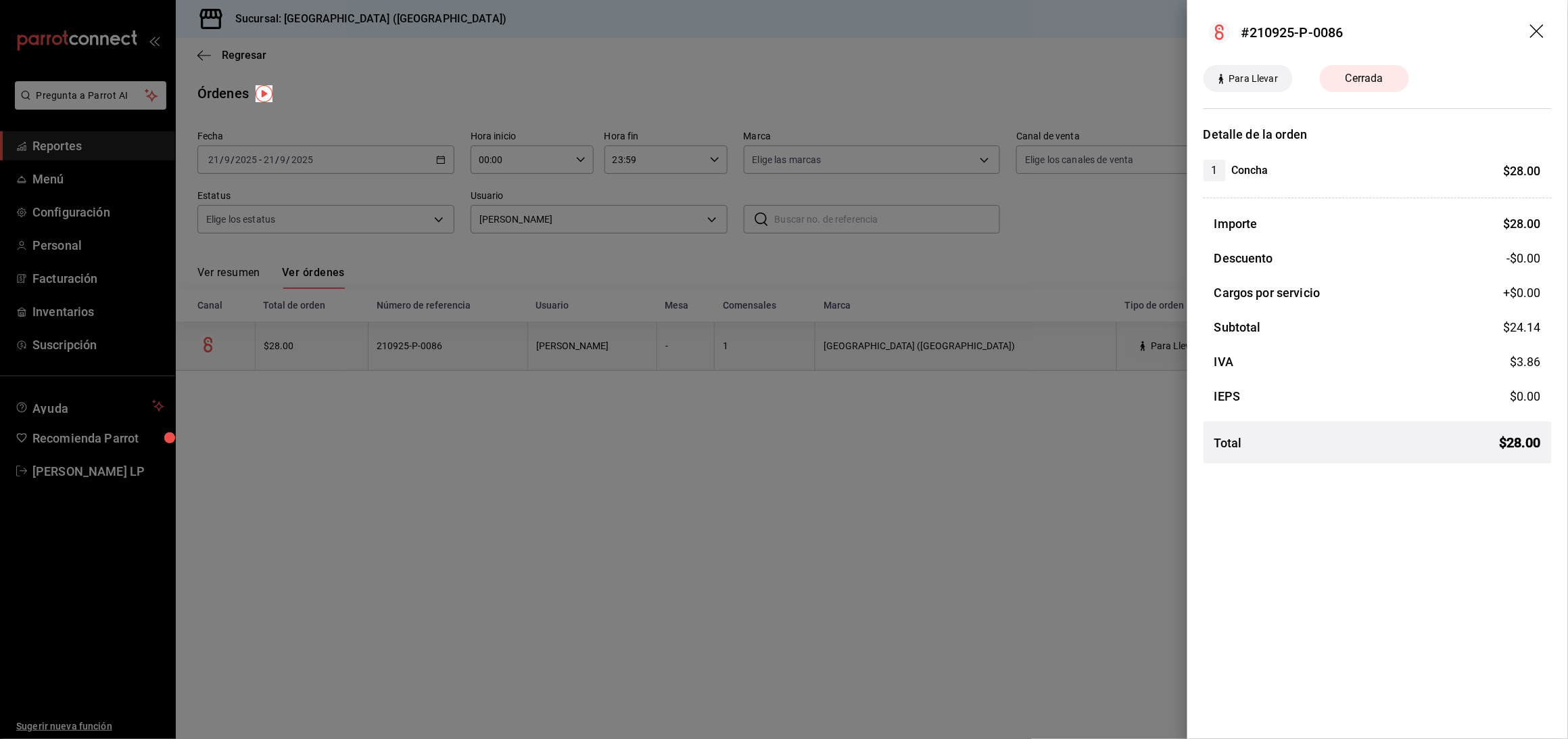
click at [474, 343] on div at bounding box center [784, 369] width 1568 height 739
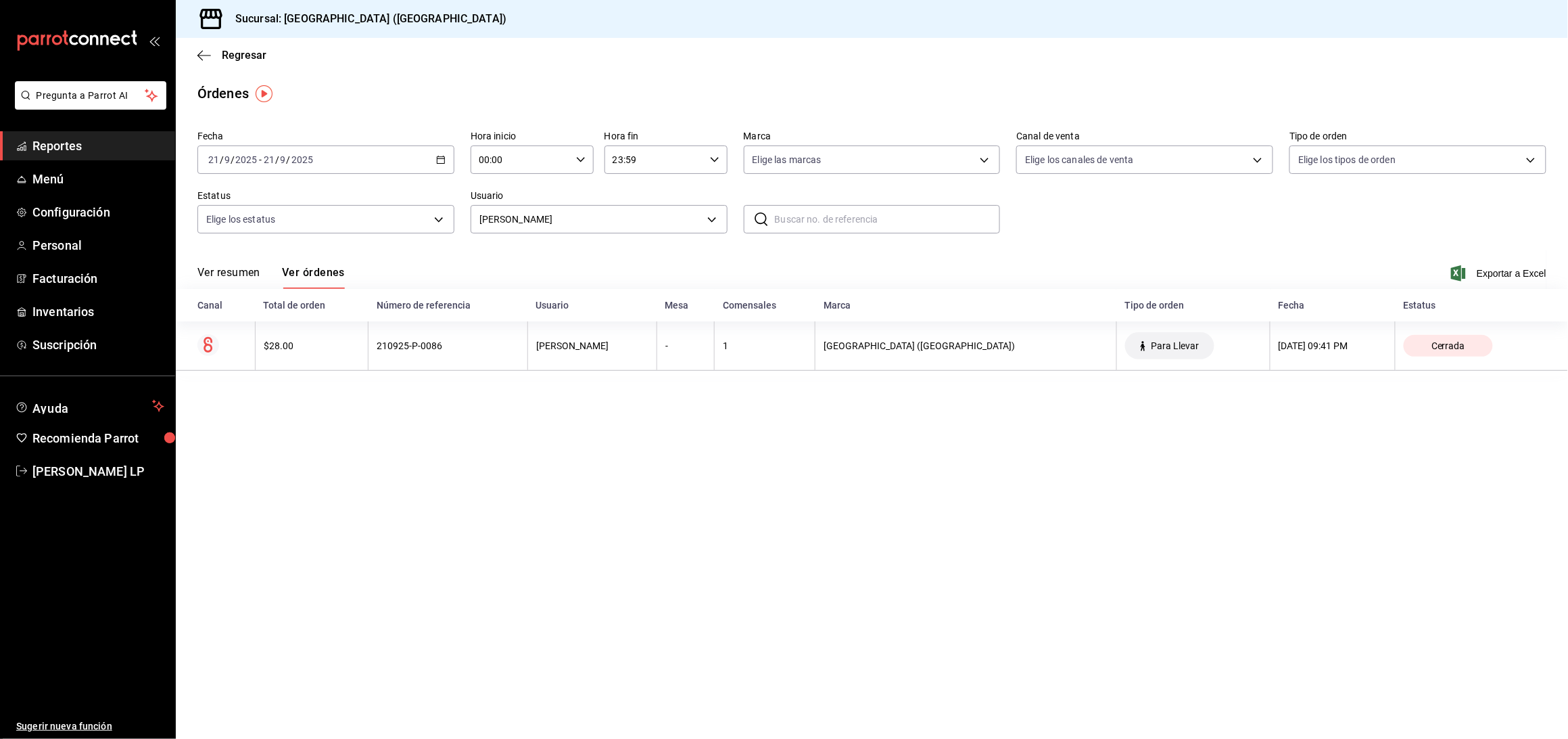
click at [438, 159] on icon "button" at bounding box center [440, 160] width 9 height 9
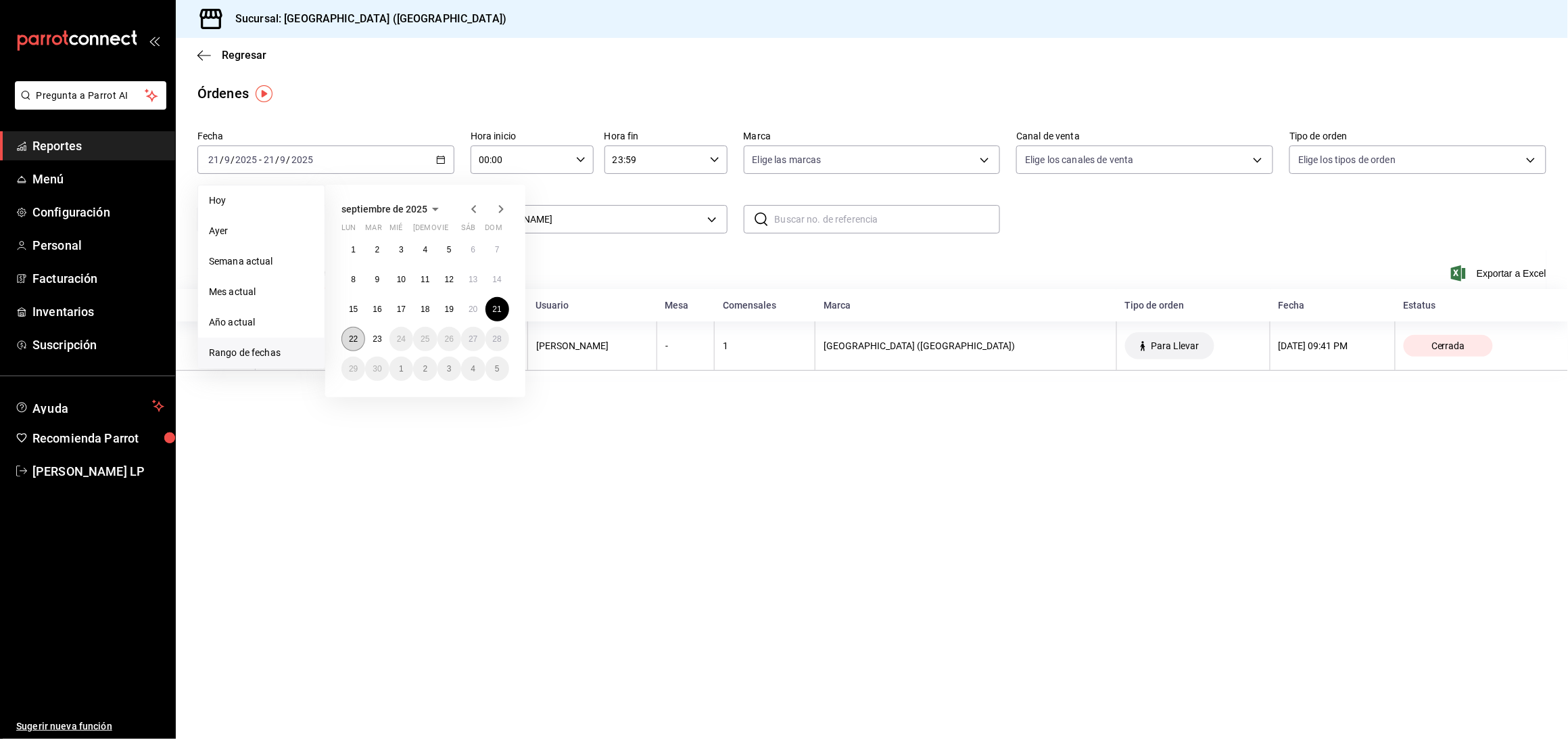
click at [354, 335] on abbr "22" at bounding box center [353, 338] width 9 height 9
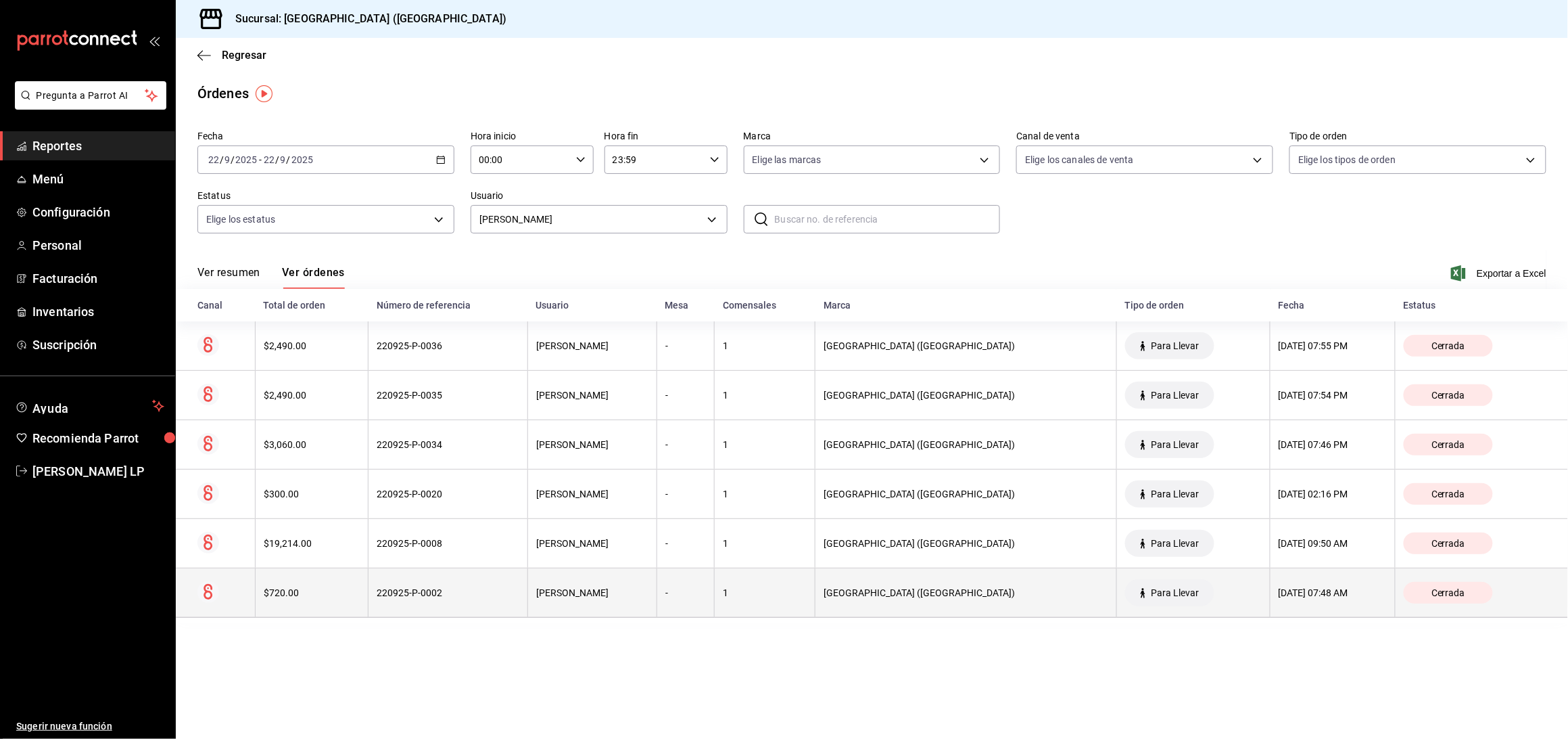
click at [474, 578] on th "220925-P-0002" at bounding box center [449, 593] width 160 height 50
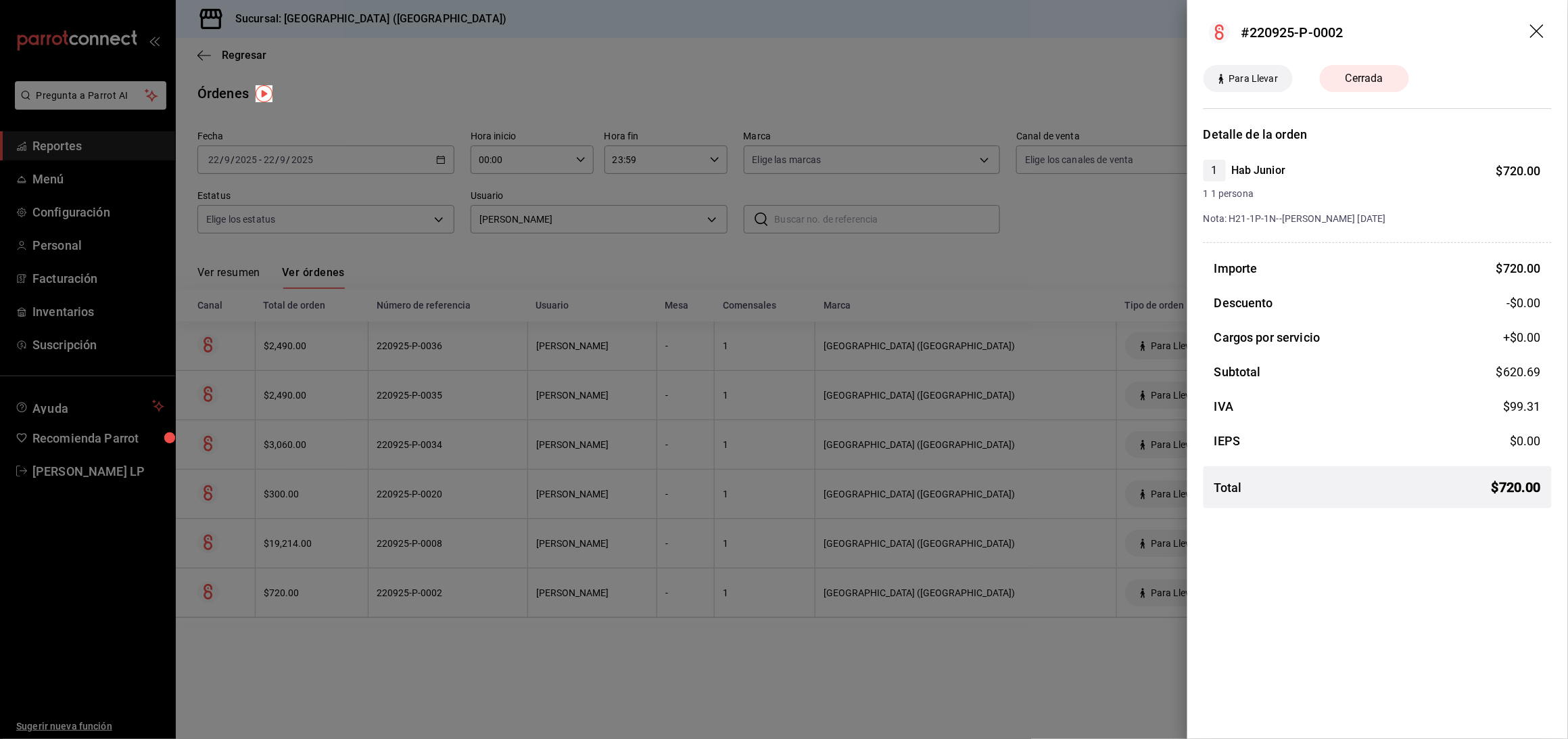
click at [474, 578] on div at bounding box center [784, 369] width 1568 height 739
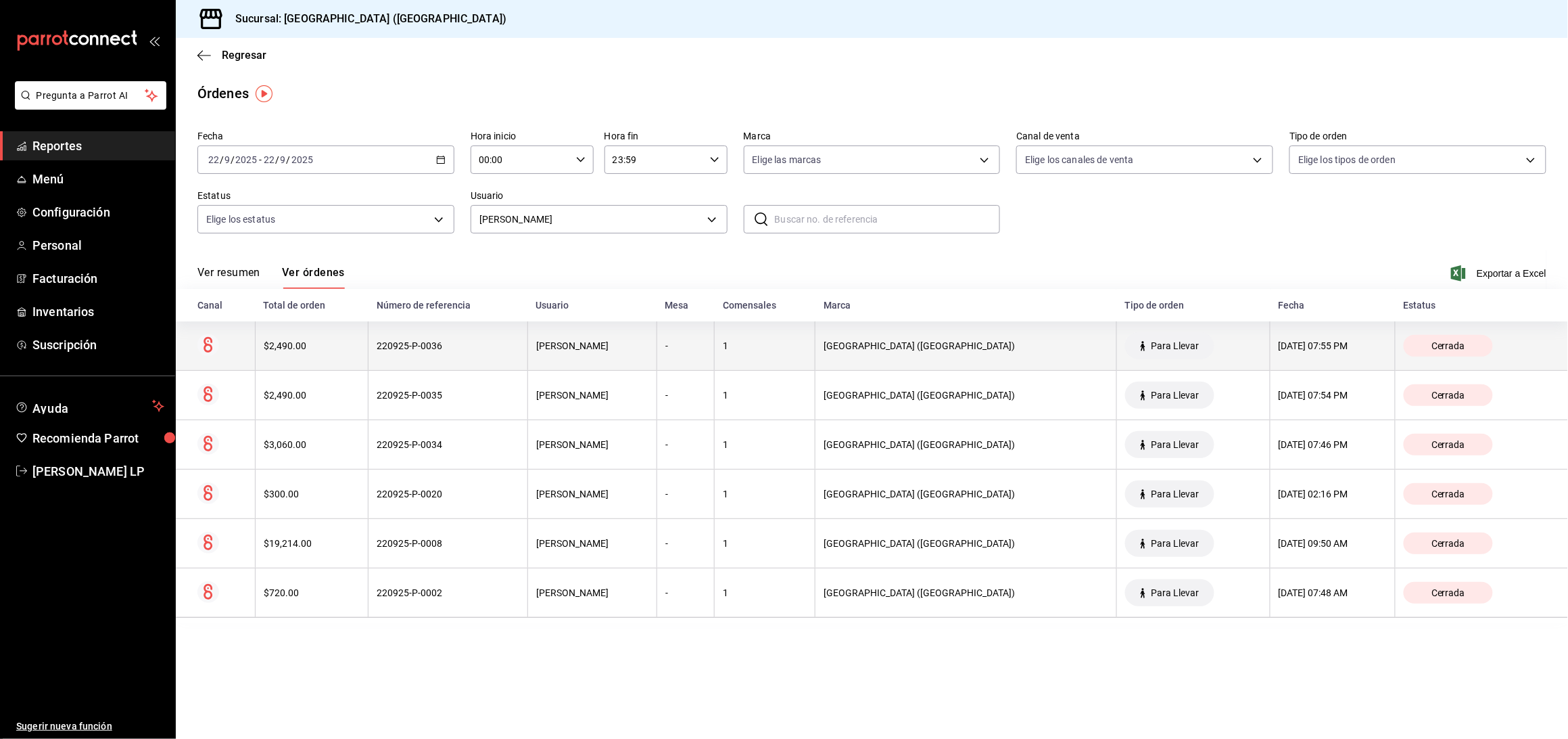
click at [479, 354] on th "220925-P-0036" at bounding box center [449, 346] width 160 height 50
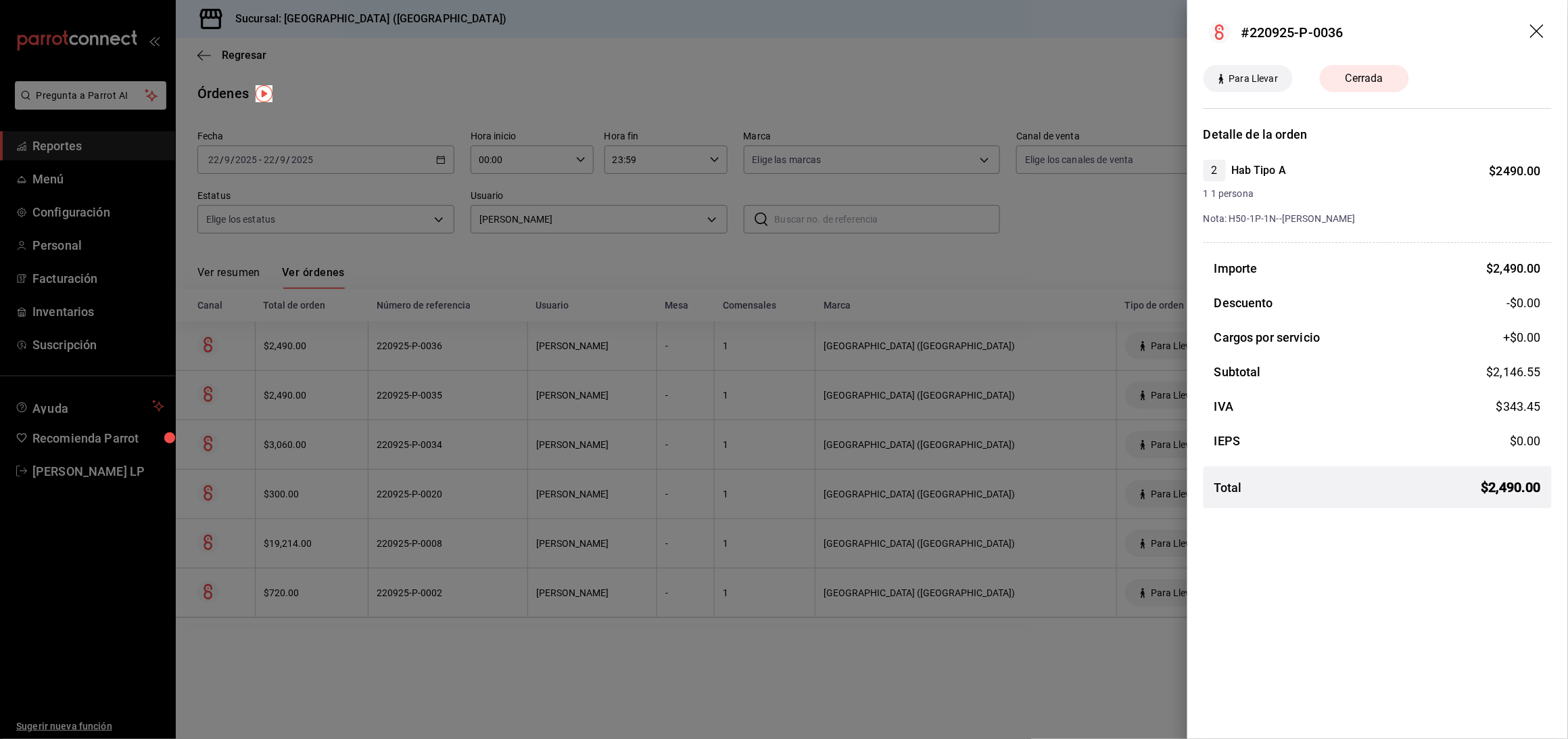
click at [479, 354] on div at bounding box center [784, 369] width 1568 height 739
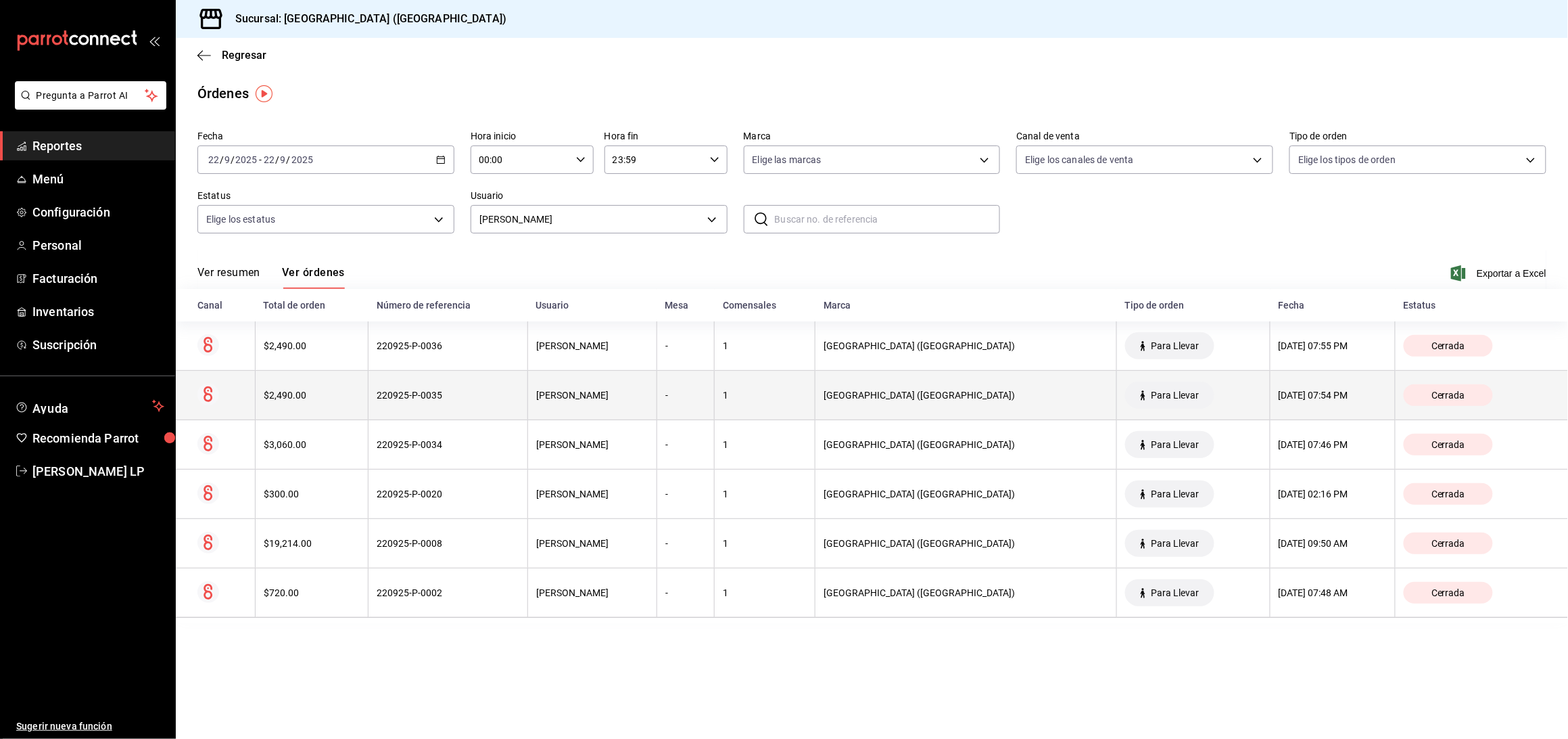
click at [479, 399] on div "220925-P-0035" at bounding box center [448, 395] width 142 height 11
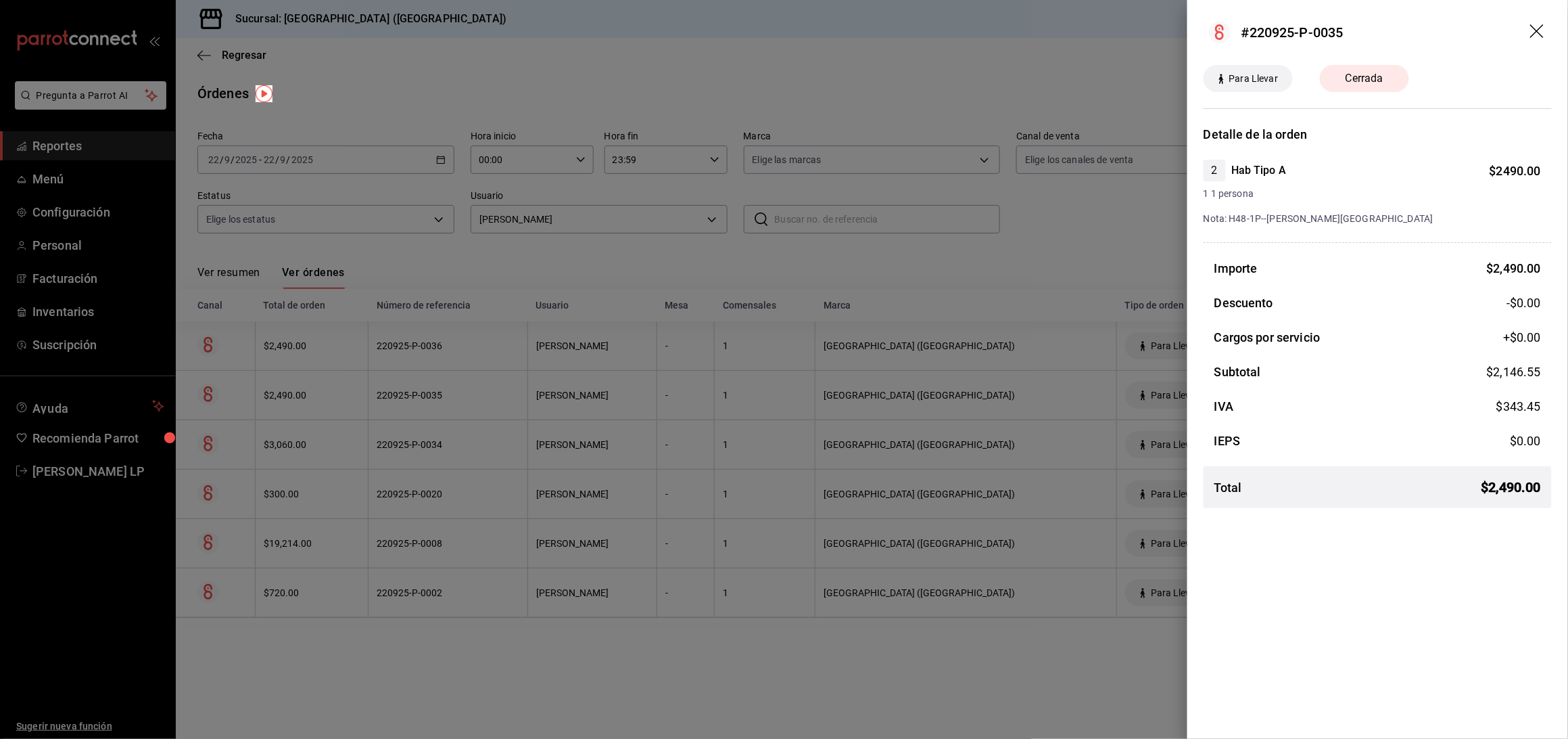
click at [479, 399] on div at bounding box center [784, 369] width 1568 height 739
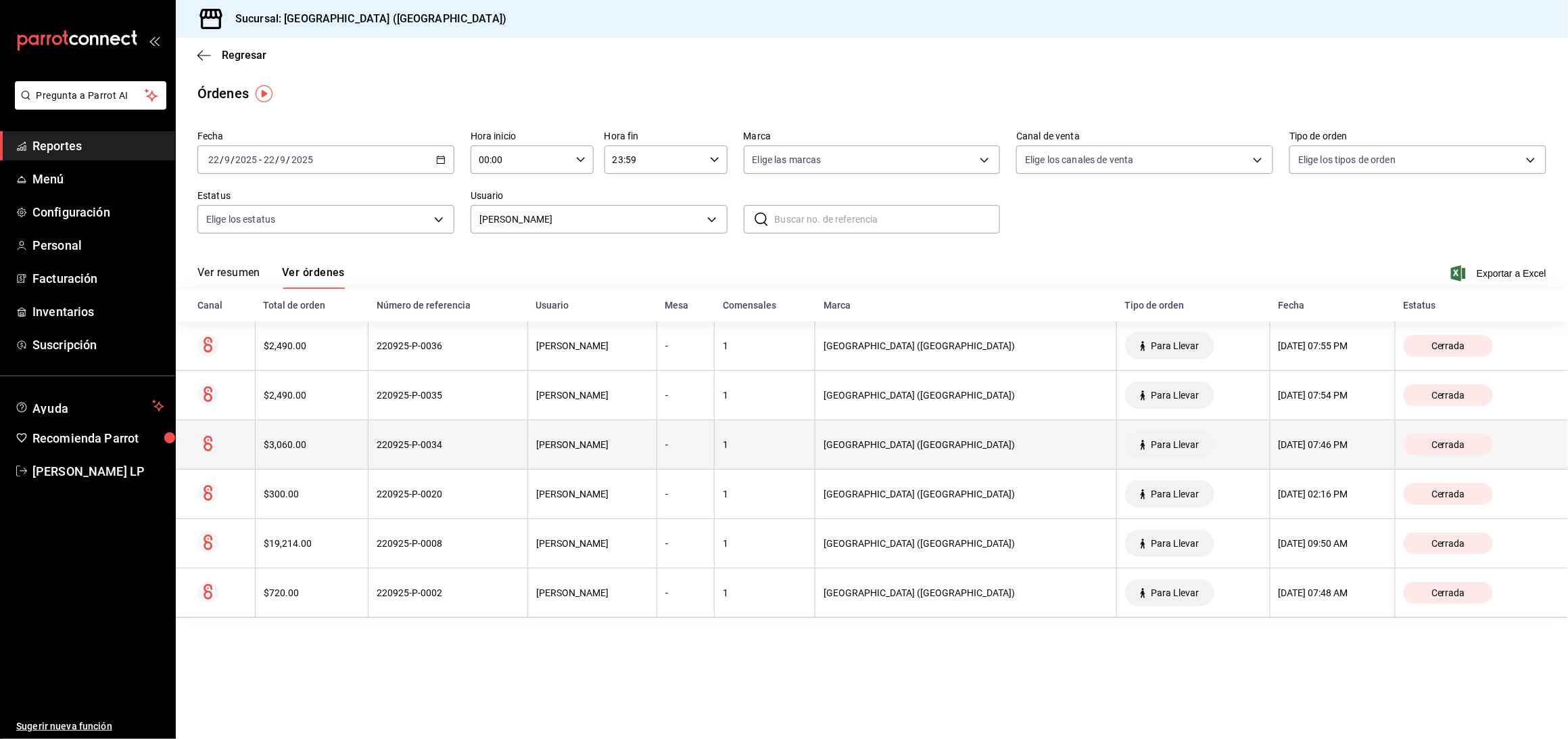
click at [473, 440] on div "220925-P-0034" at bounding box center [448, 445] width 142 height 11
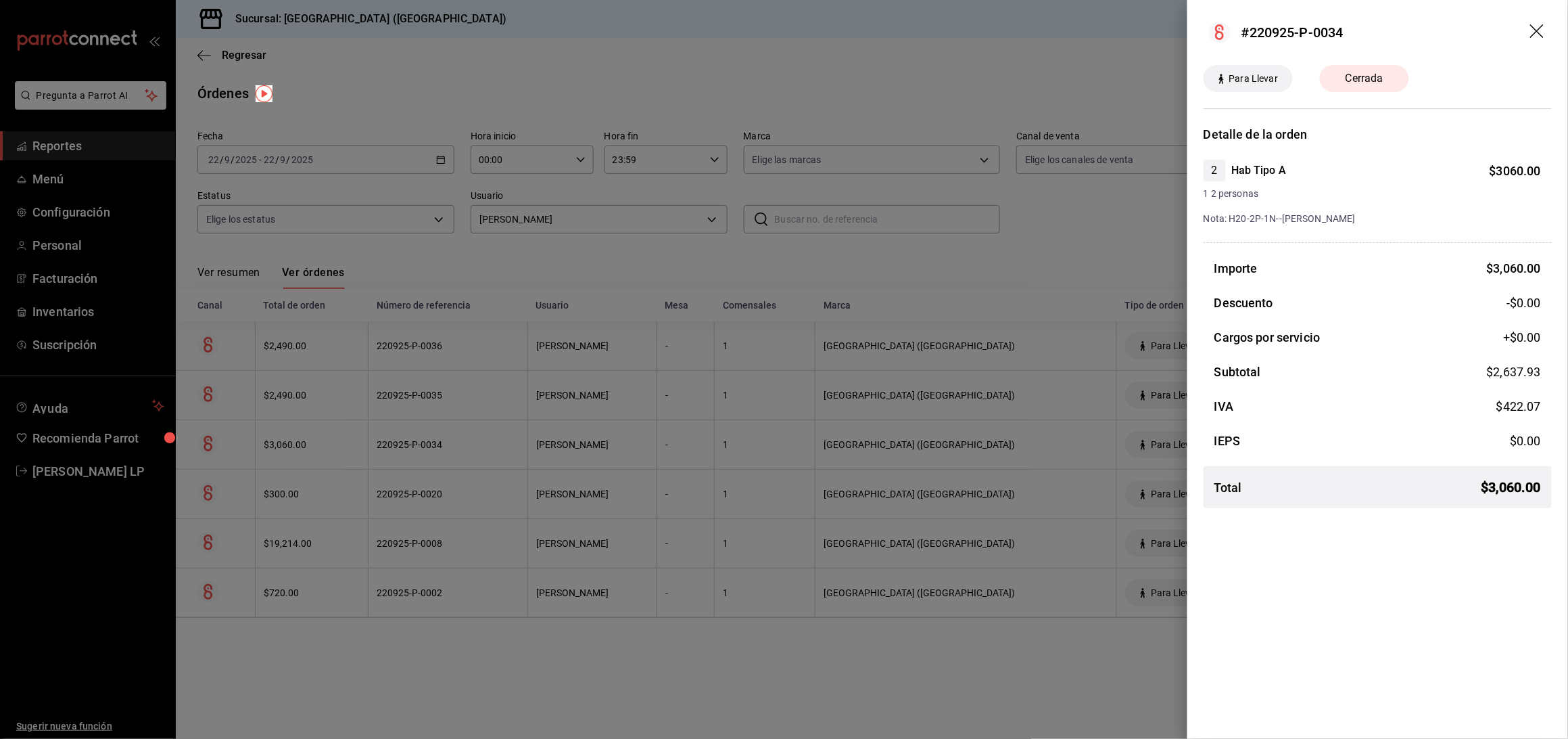
click at [370, 427] on div at bounding box center [784, 369] width 1568 height 739
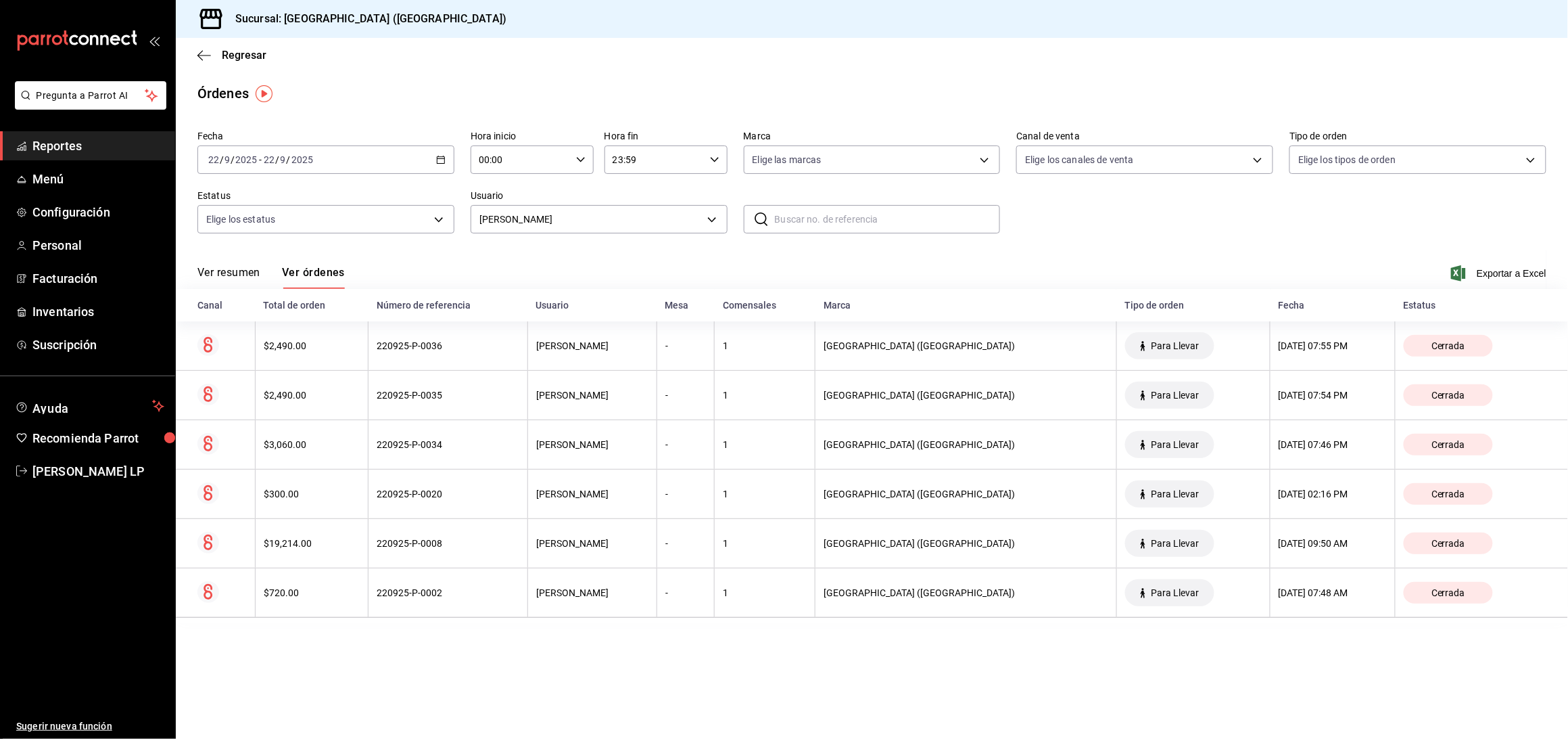
click at [351, 390] on div "$2,490.00" at bounding box center [311, 395] width 97 height 11
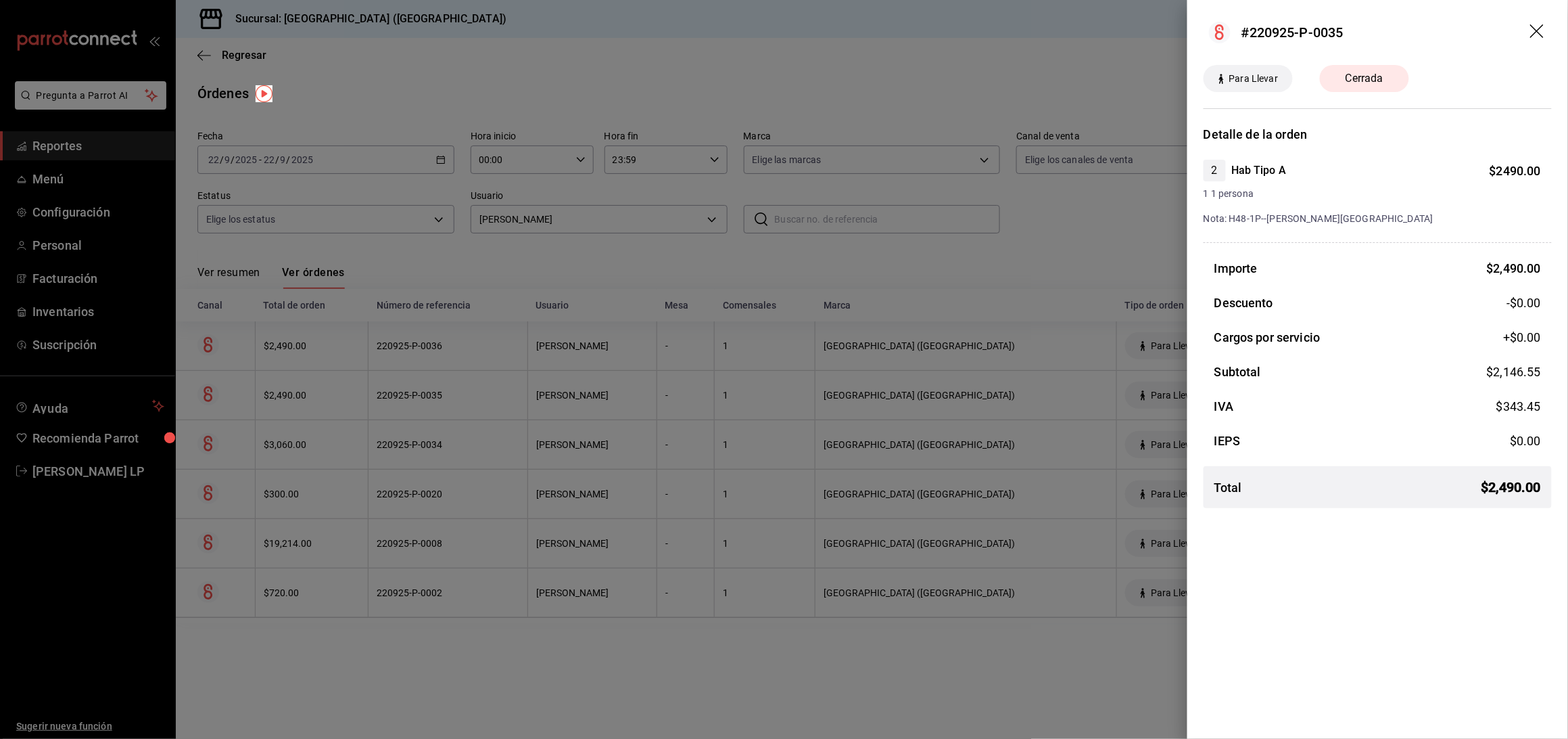
click at [523, 623] on div at bounding box center [784, 369] width 1568 height 739
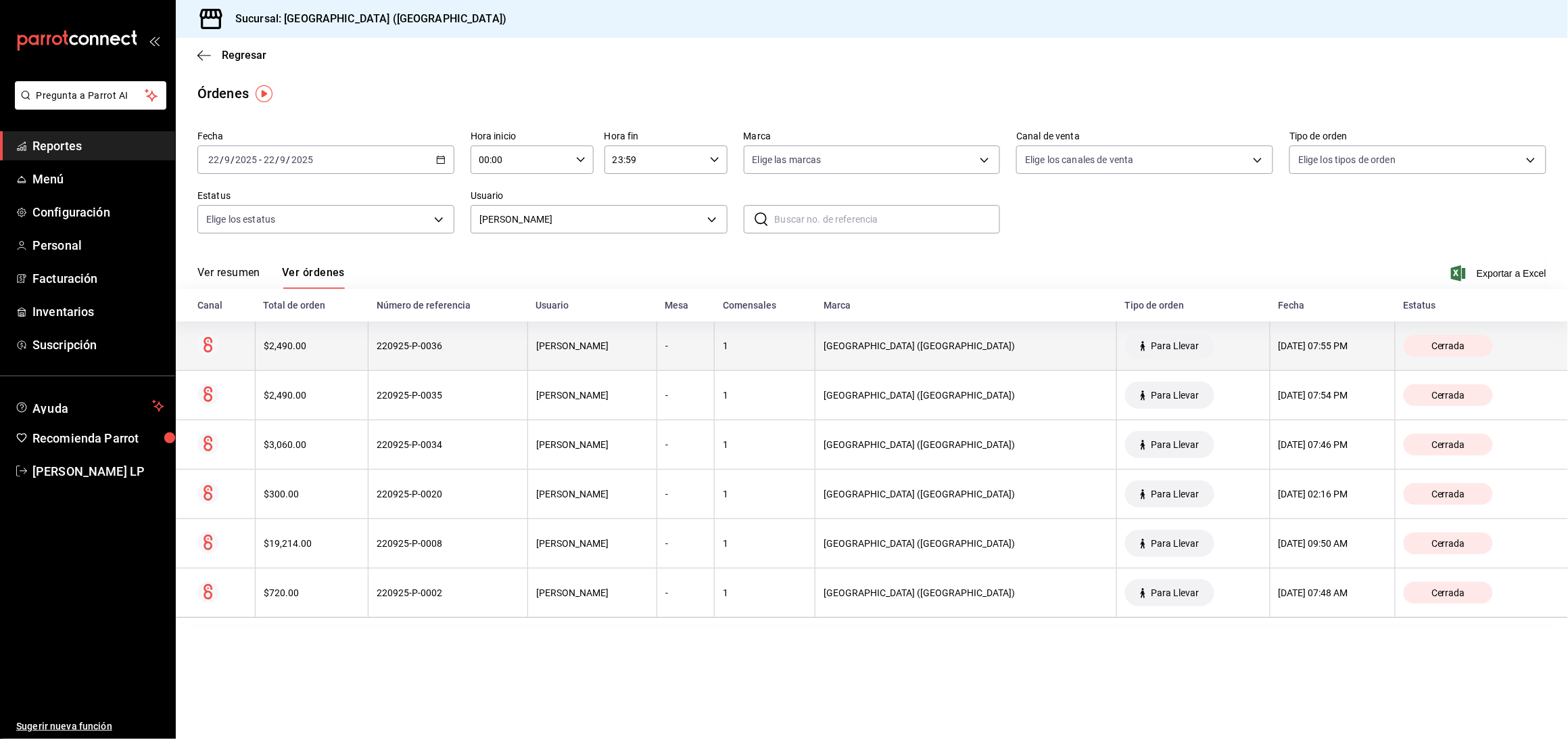
click at [490, 354] on th "220925-P-0036" at bounding box center [449, 346] width 160 height 50
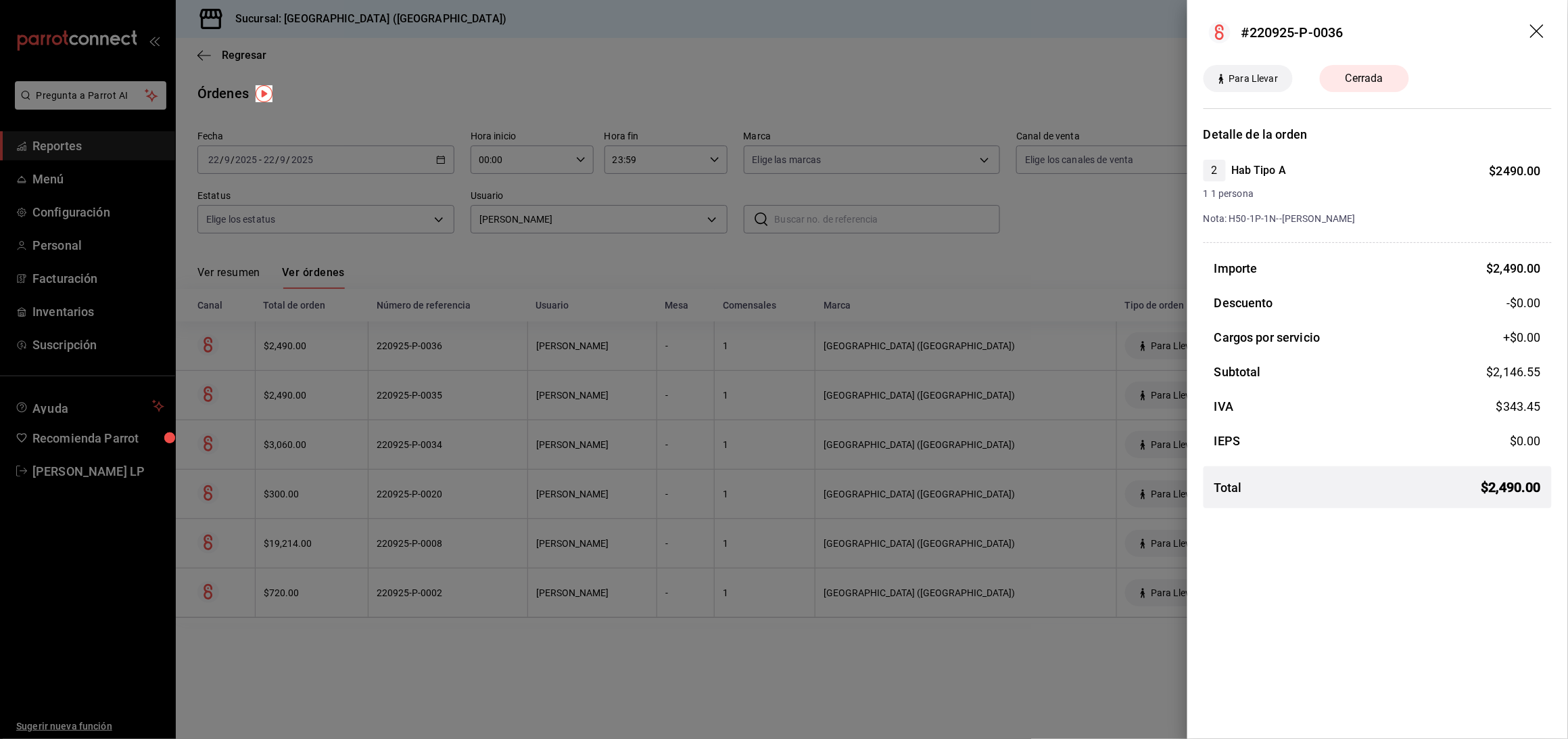
click at [547, 260] on div at bounding box center [784, 369] width 1568 height 739
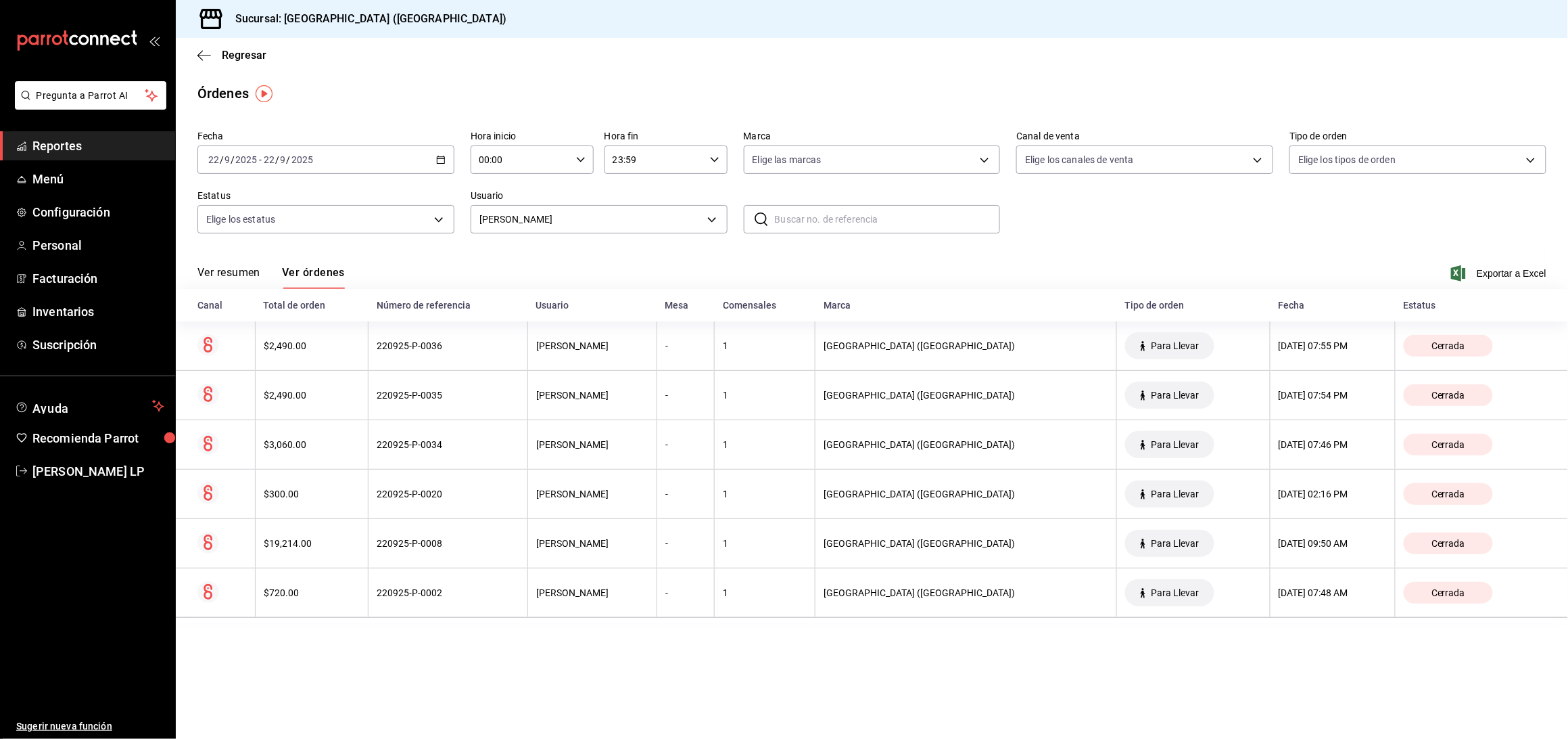
click at [439, 162] on icon "button" at bounding box center [440, 160] width 9 height 9
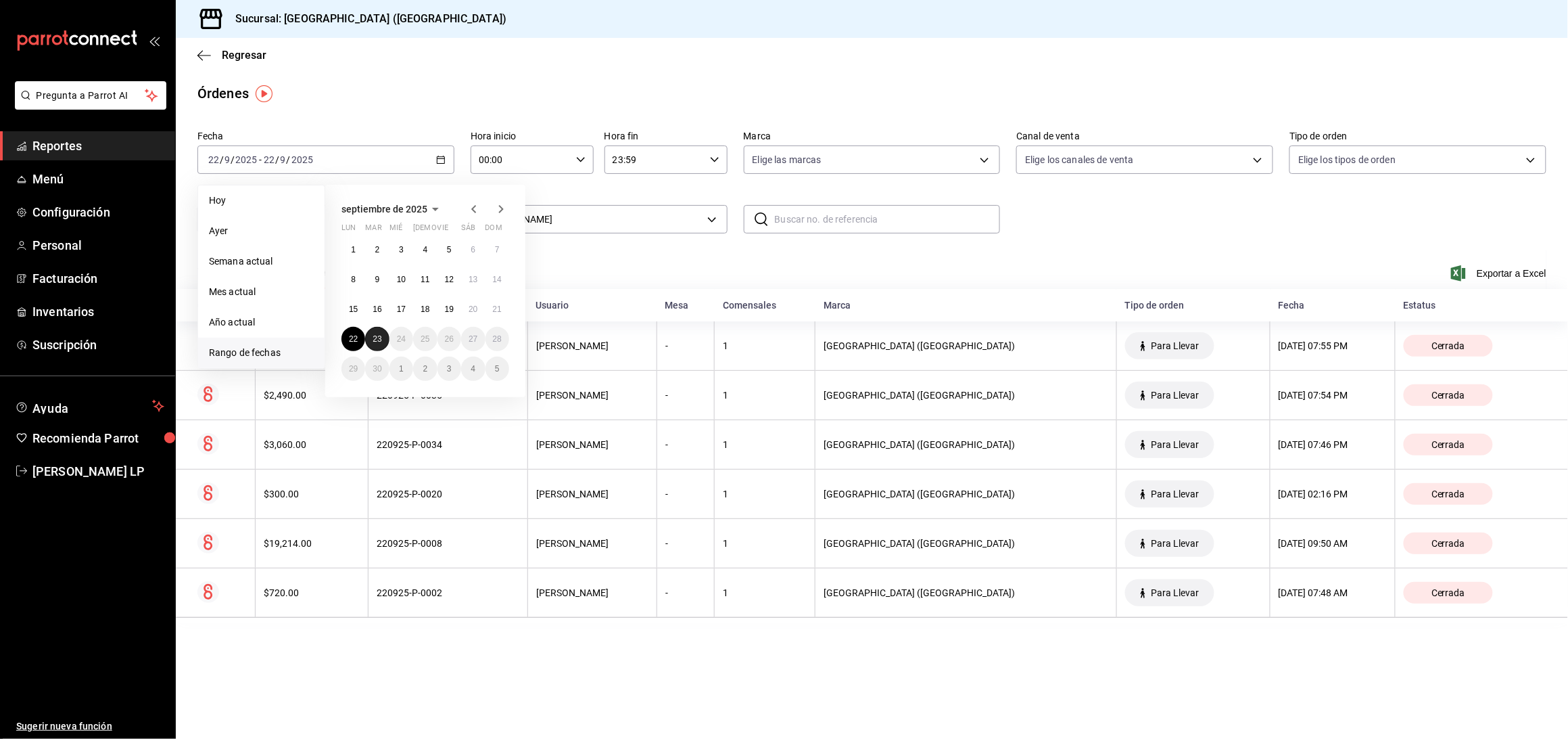
click at [374, 343] on button "23" at bounding box center [377, 339] width 24 height 24
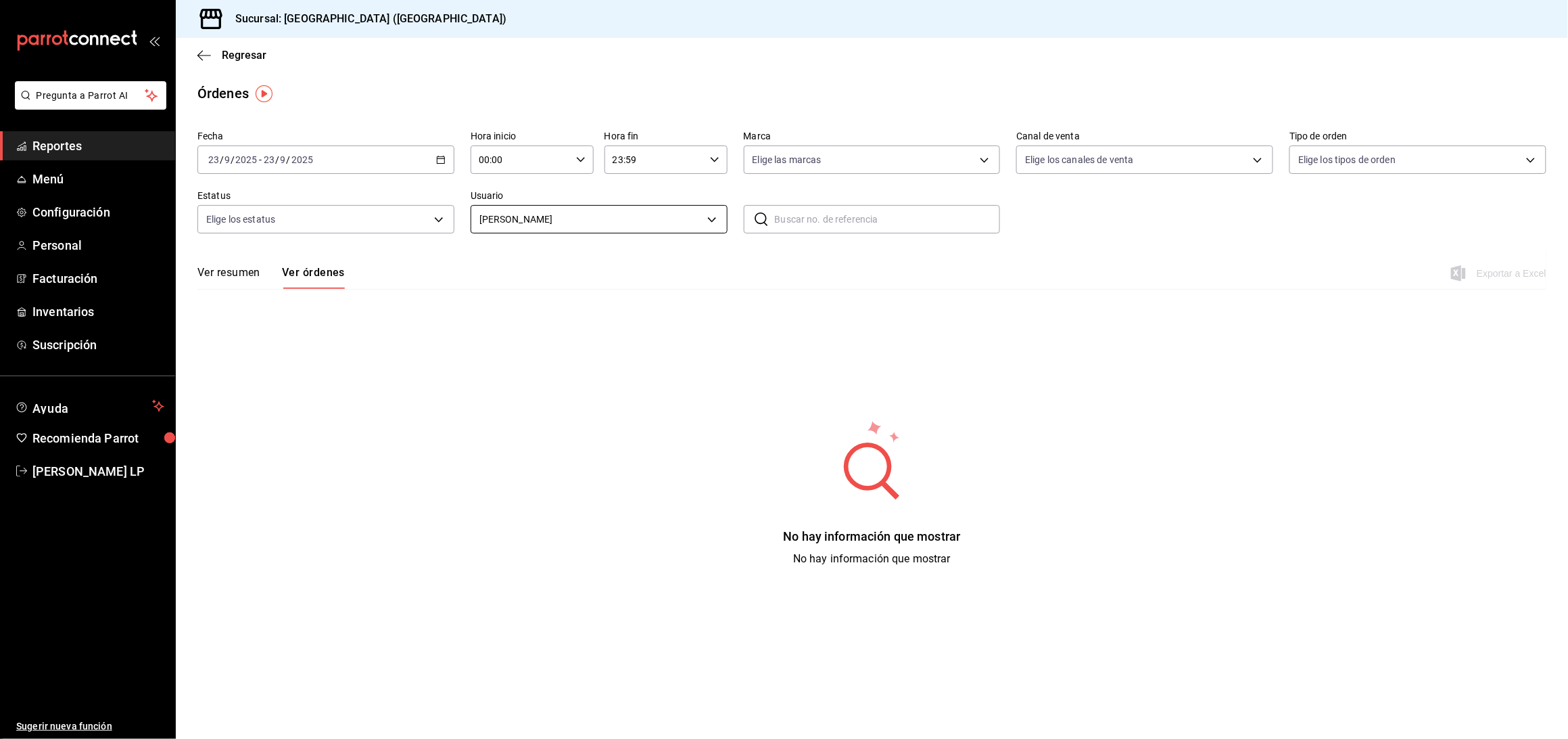
click at [509, 222] on body "Pregunta a Parrot AI Reportes Menú Configuración Personal Facturación Inventari…" at bounding box center [784, 369] width 1568 height 739
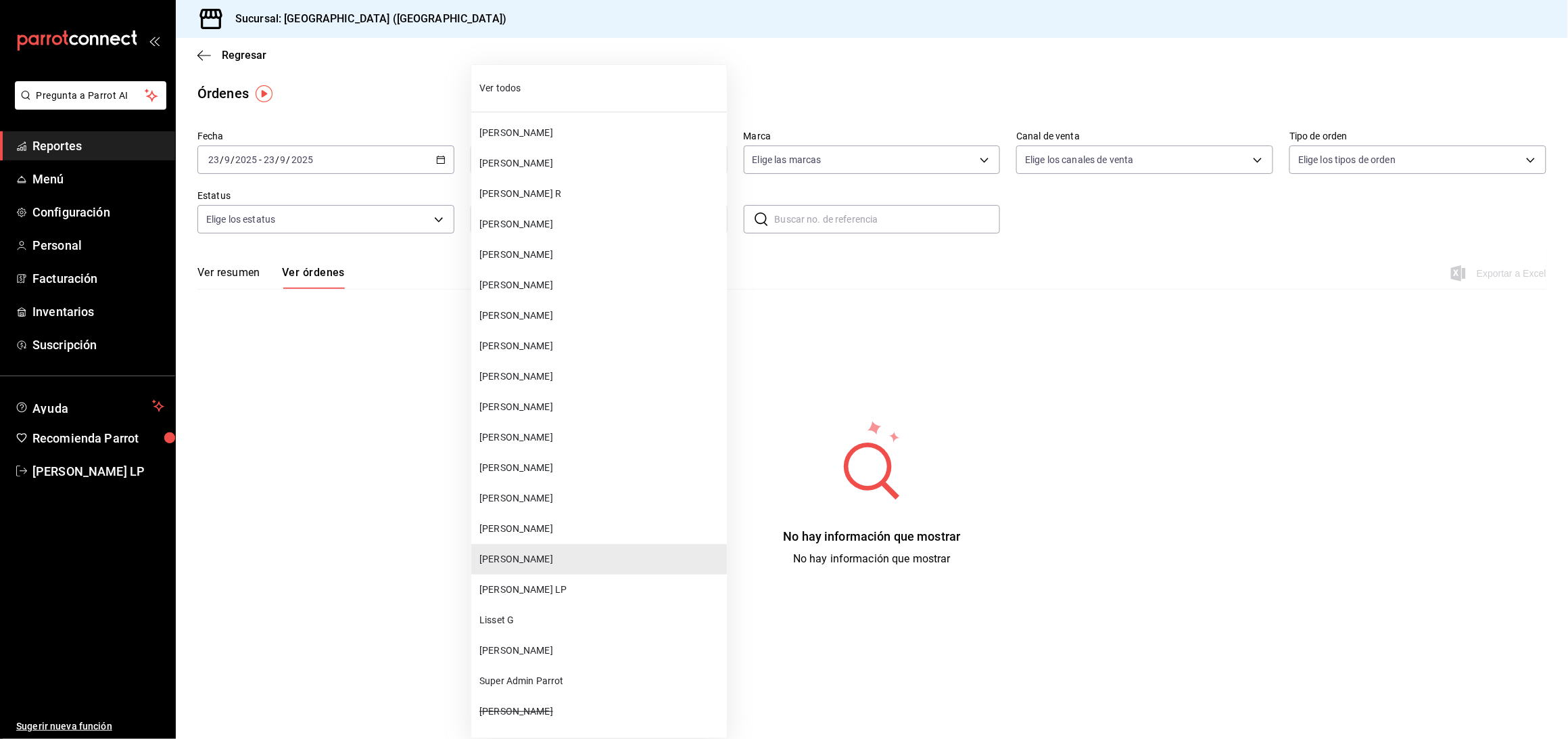
click at [537, 424] on li "[PERSON_NAME]" at bounding box center [599, 437] width 256 height 30
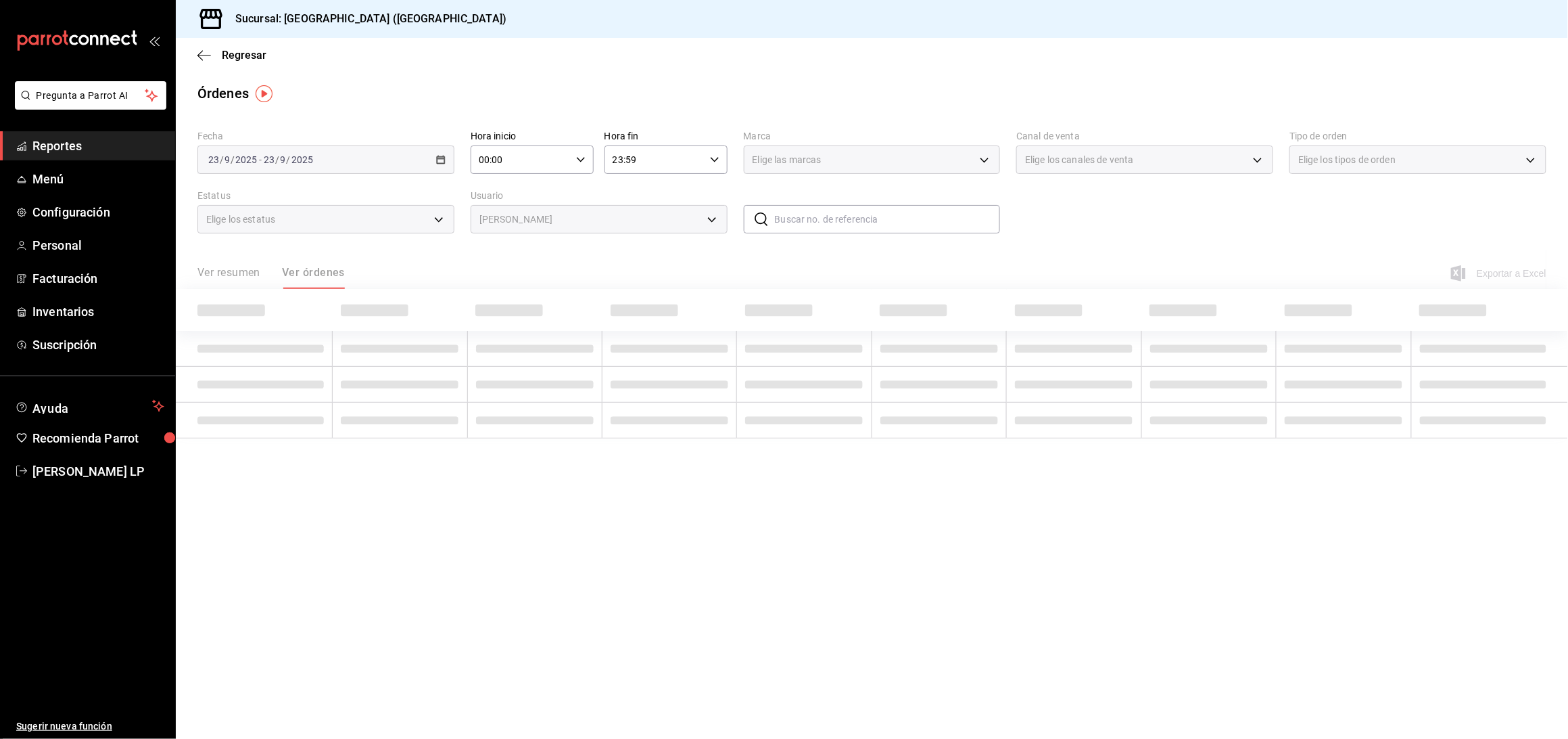
type input "f5f817fd-76e8-4ac2-b5cf-d8dd5632f2c7"
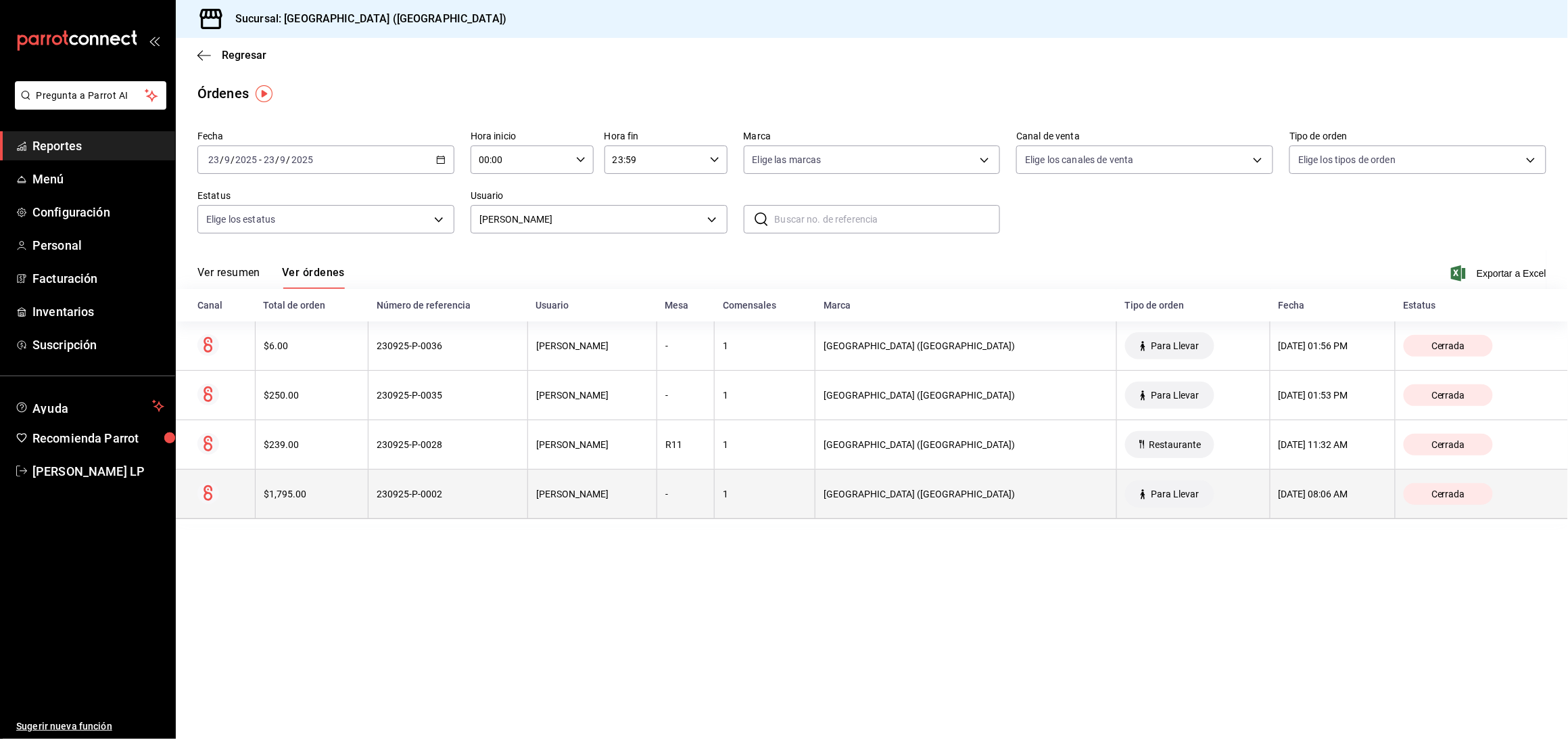
click at [487, 497] on div "230925-P-0002" at bounding box center [448, 494] width 142 height 11
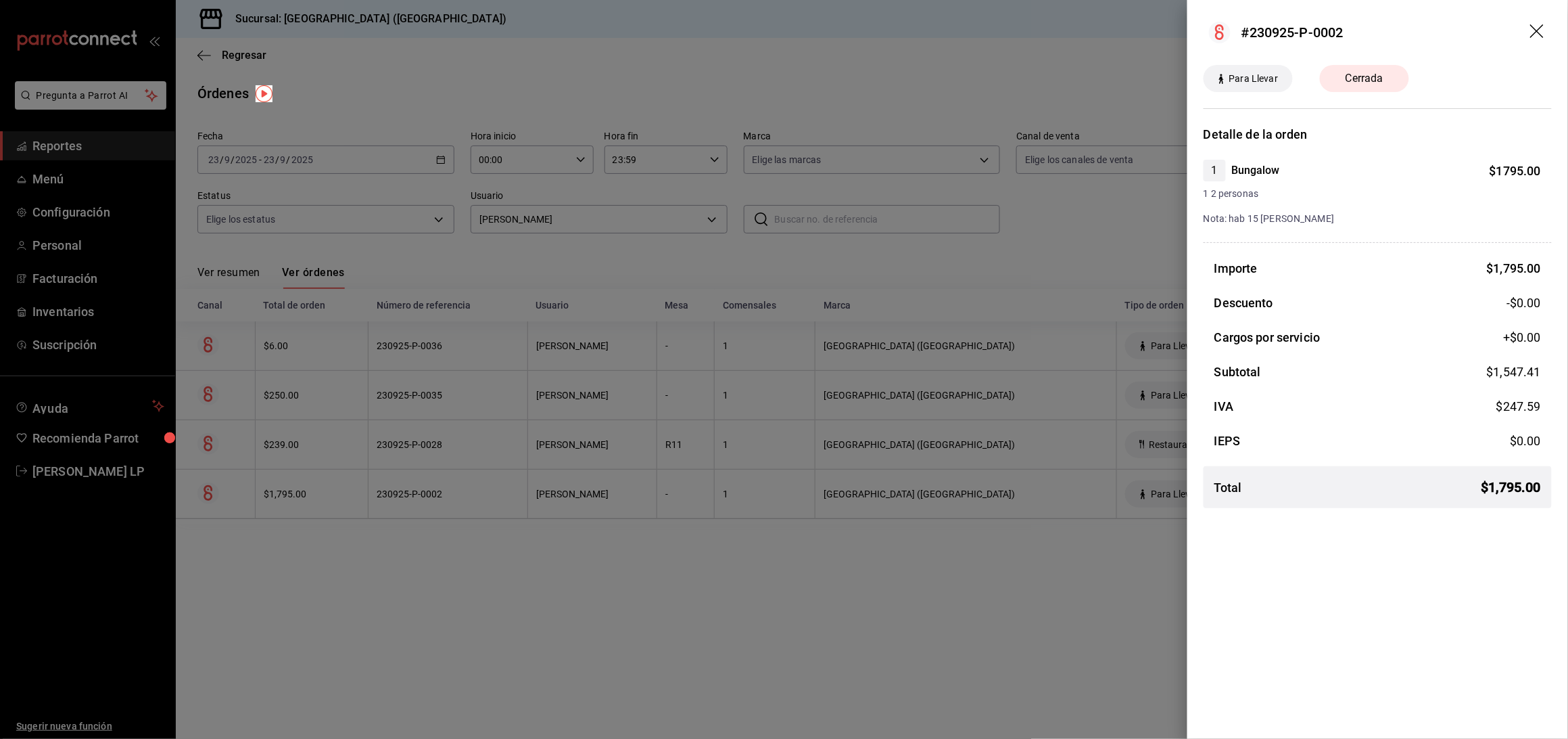
click at [487, 497] on div at bounding box center [784, 369] width 1568 height 739
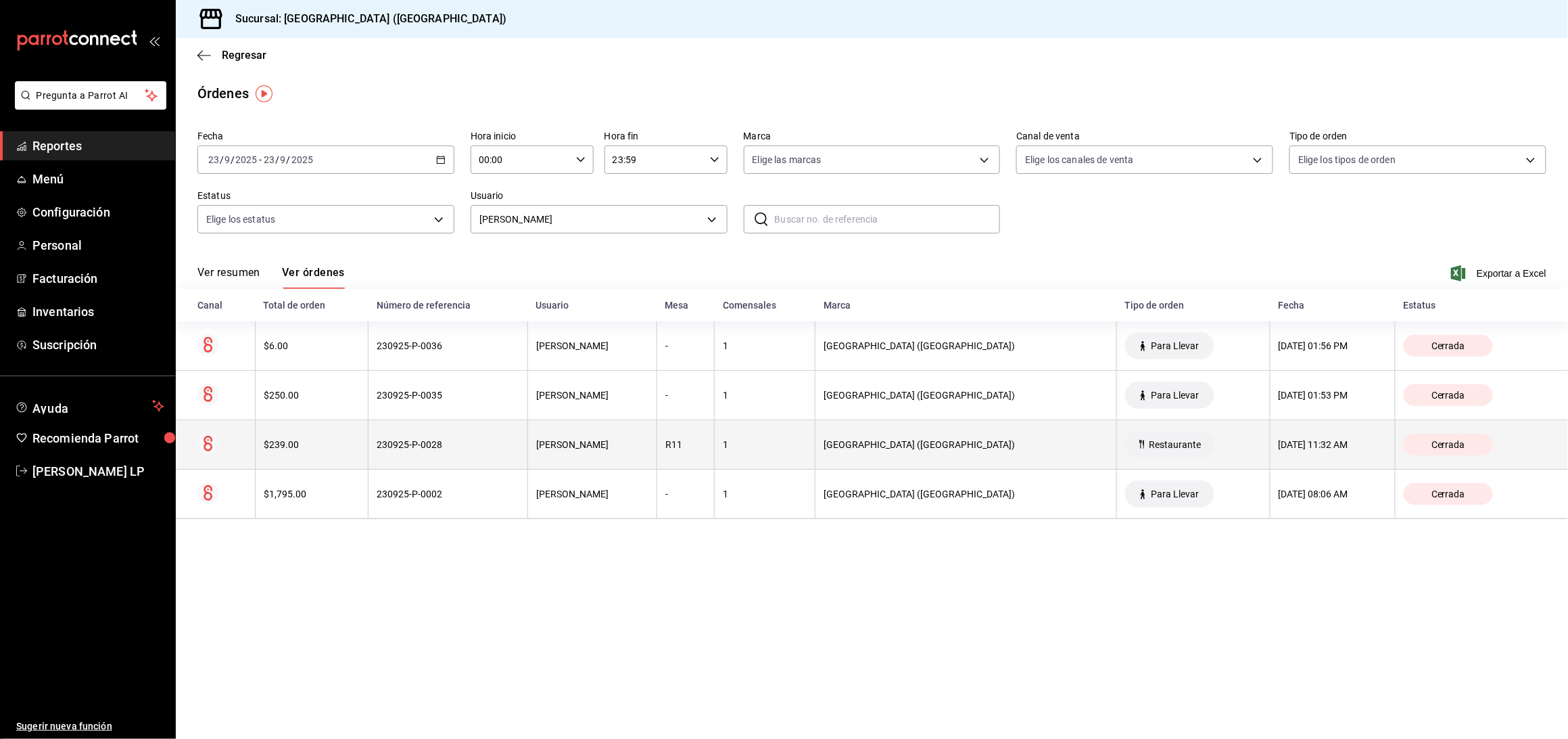
click at [490, 457] on th "230925-P-0028" at bounding box center [449, 445] width 160 height 50
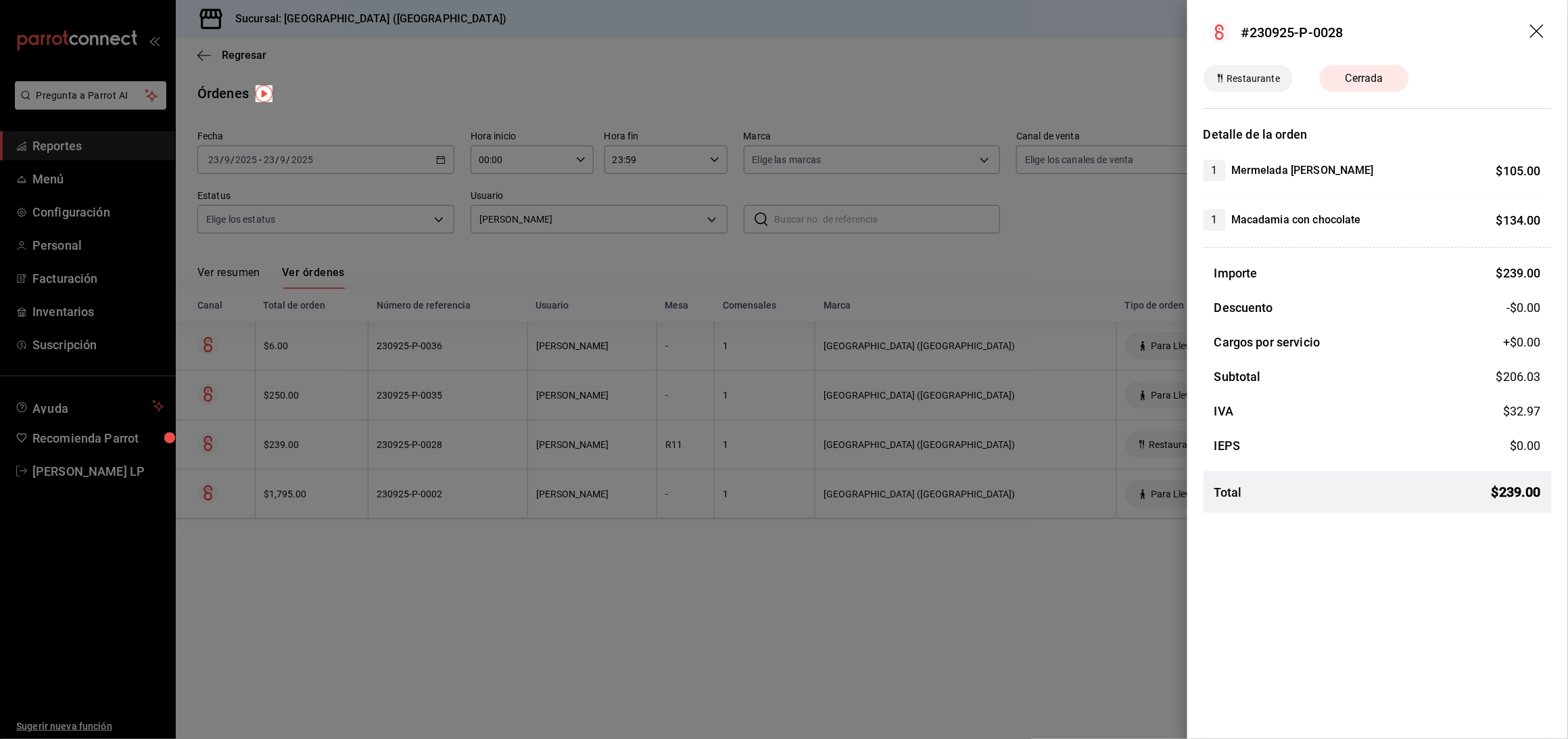
drag, startPoint x: 490, startPoint y: 457, endPoint x: 492, endPoint y: 444, distance: 13.2
click at [490, 457] on div at bounding box center [784, 369] width 1568 height 739
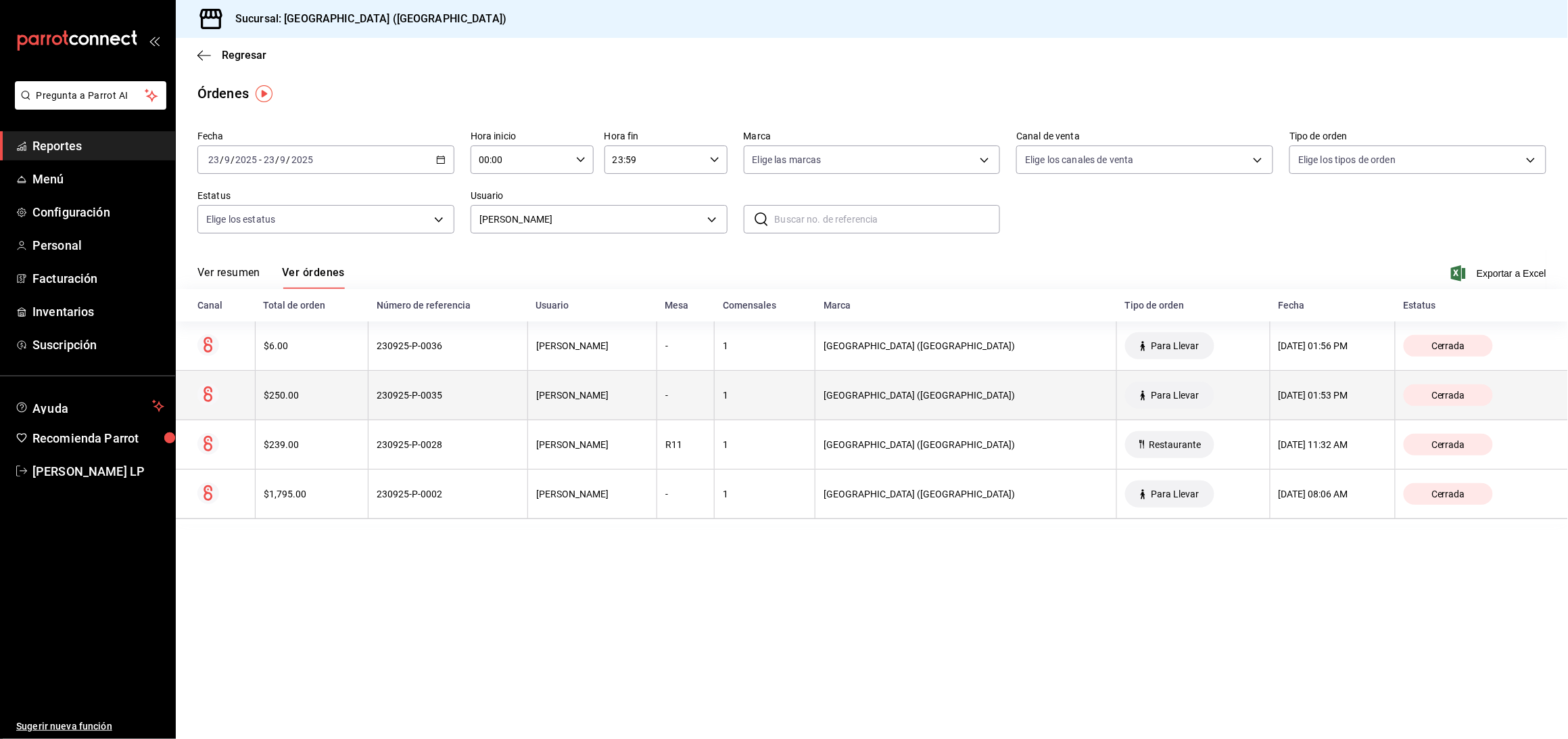
click at [498, 403] on th "230925-P-0035" at bounding box center [449, 396] width 160 height 50
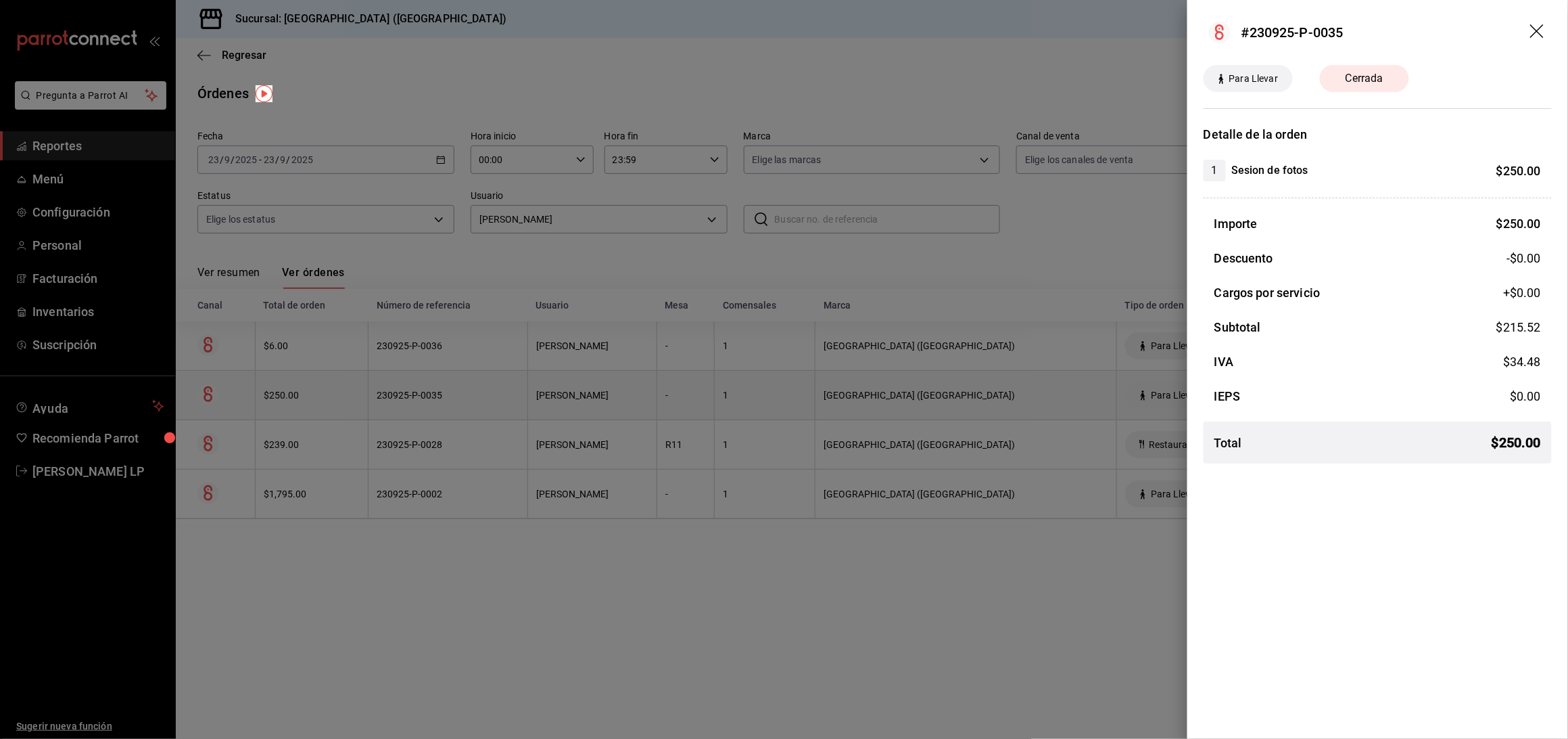
click at [498, 403] on div at bounding box center [784, 369] width 1568 height 739
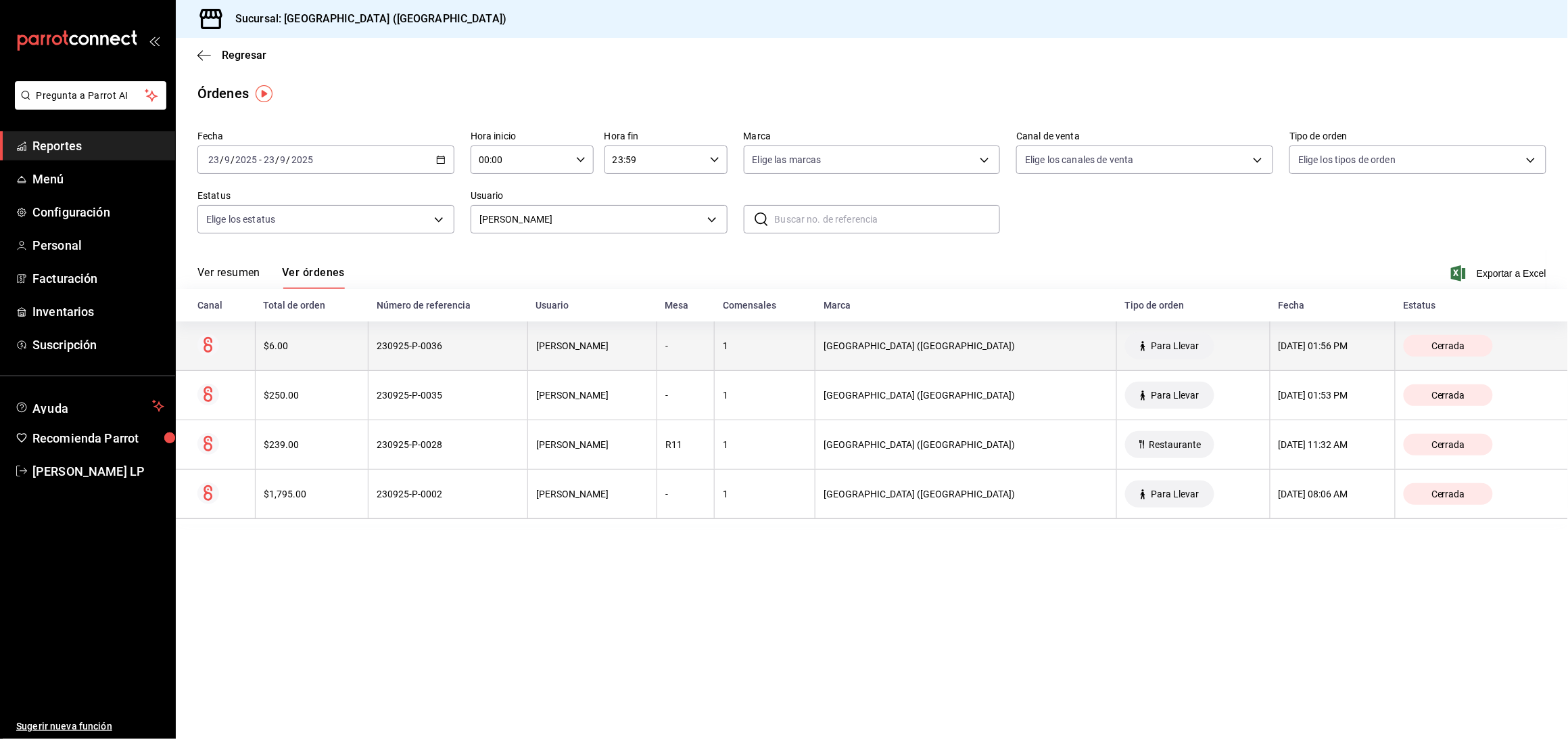
click at [502, 357] on th "230925-P-0036" at bounding box center [449, 346] width 160 height 50
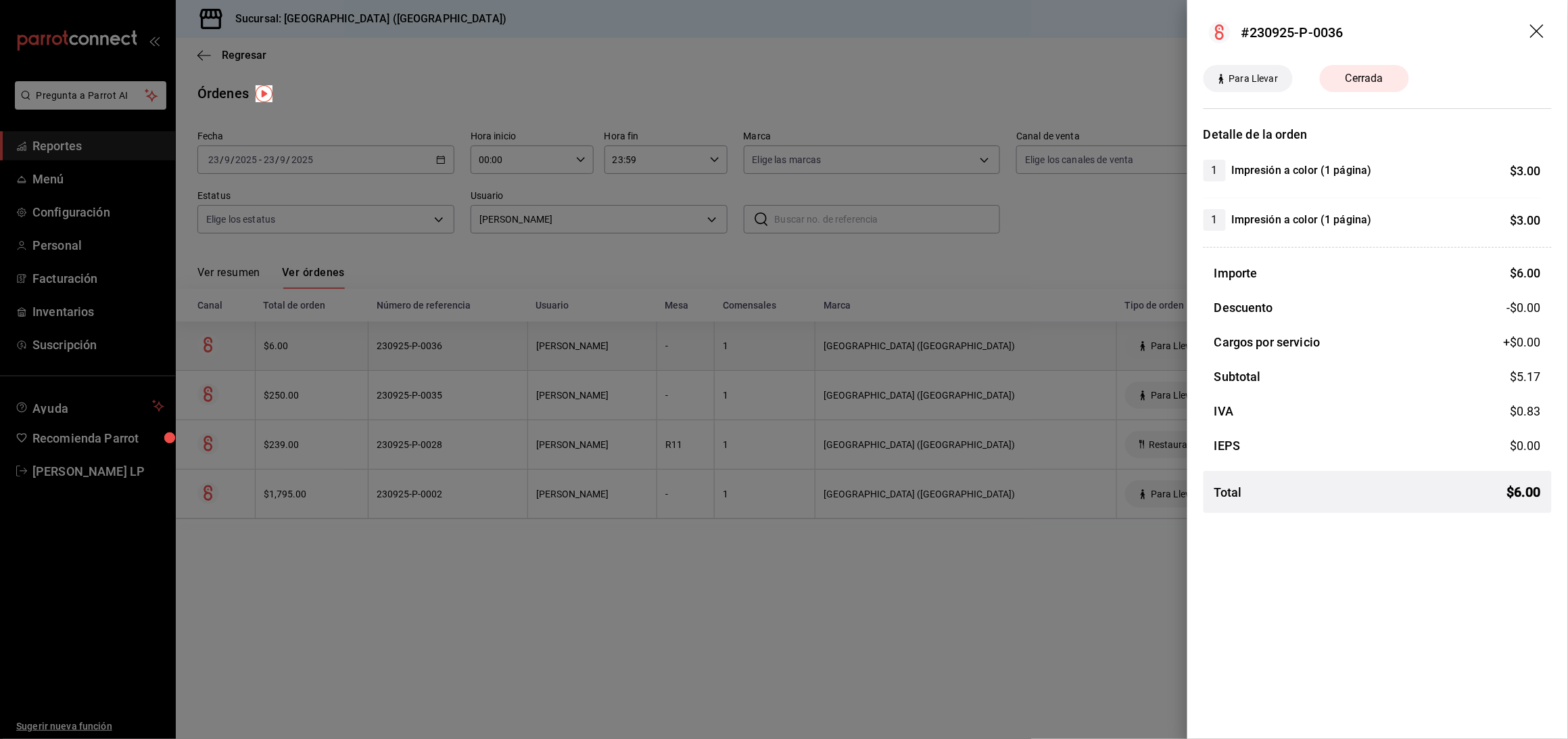
click at [502, 357] on div at bounding box center [784, 369] width 1568 height 739
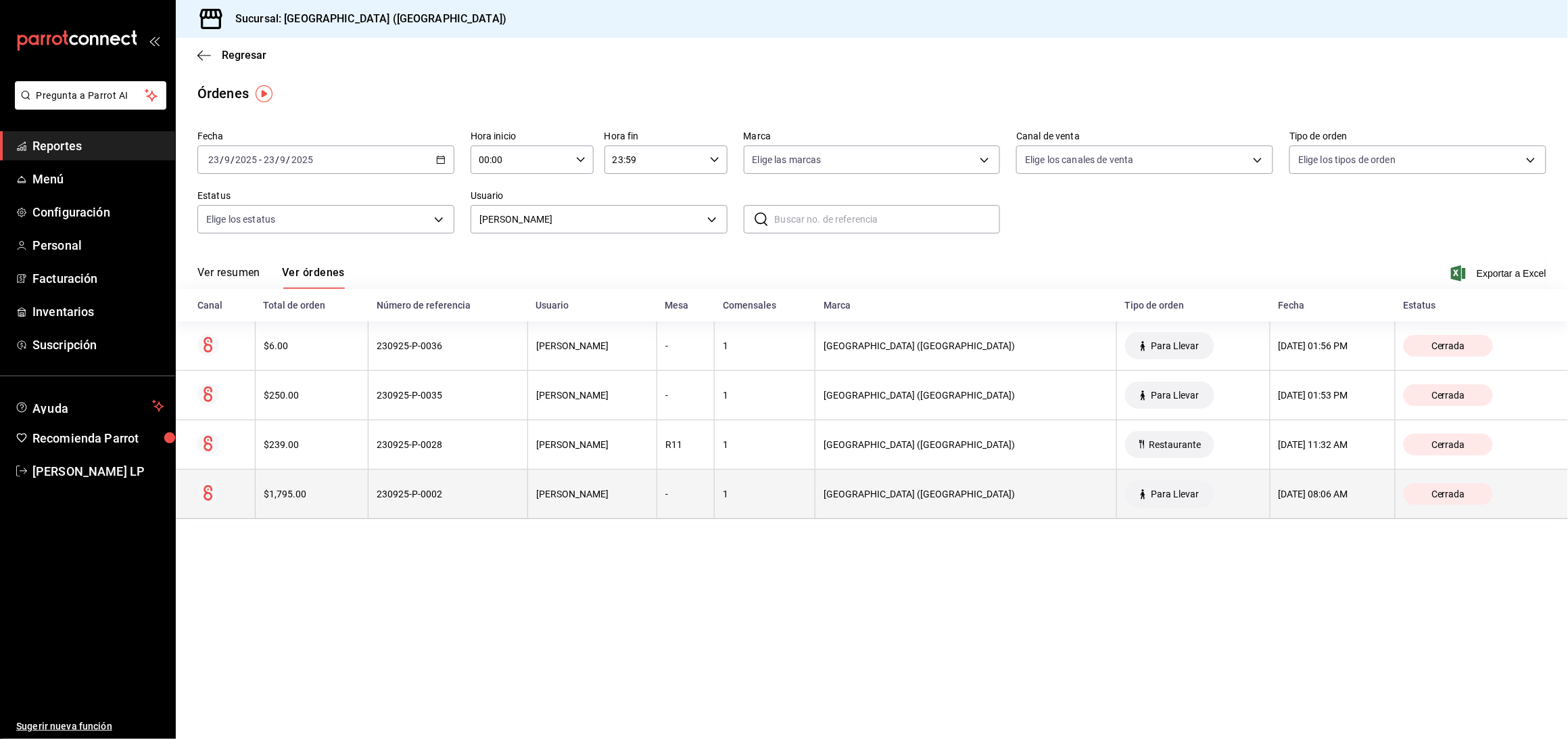
click at [427, 516] on th "230925-P-0002" at bounding box center [449, 494] width 160 height 50
